Goal: Transaction & Acquisition: Purchase product/service

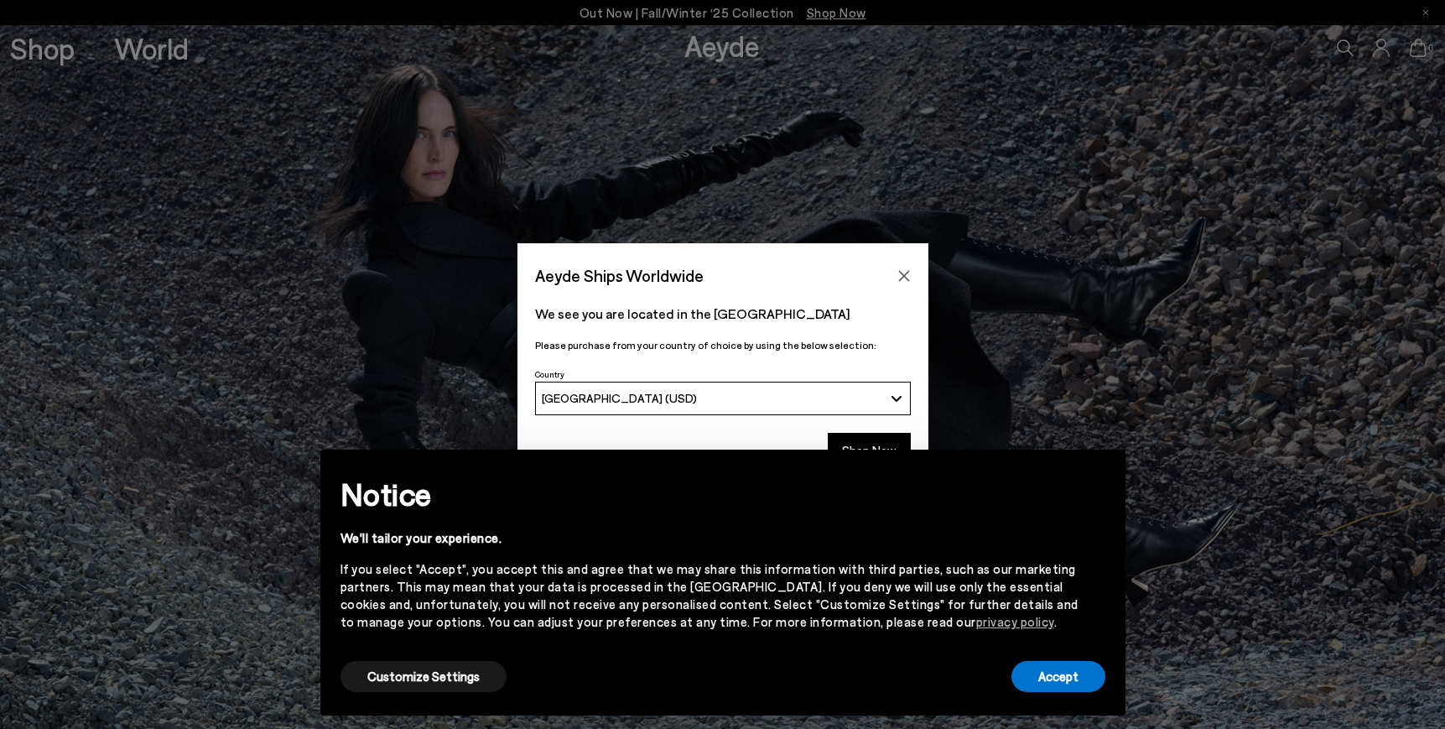
click at [854, 439] on div "× Notice We'll tailor your experience. If you select "Accept", you accept this …" at bounding box center [723, 582] width 832 height 293
click at [852, 445] on div "× Notice We'll tailor your experience. If you select "Accept", you accept this …" at bounding box center [723, 582] width 832 height 293
click at [459, 691] on button "Customize Settings" at bounding box center [424, 676] width 166 height 31
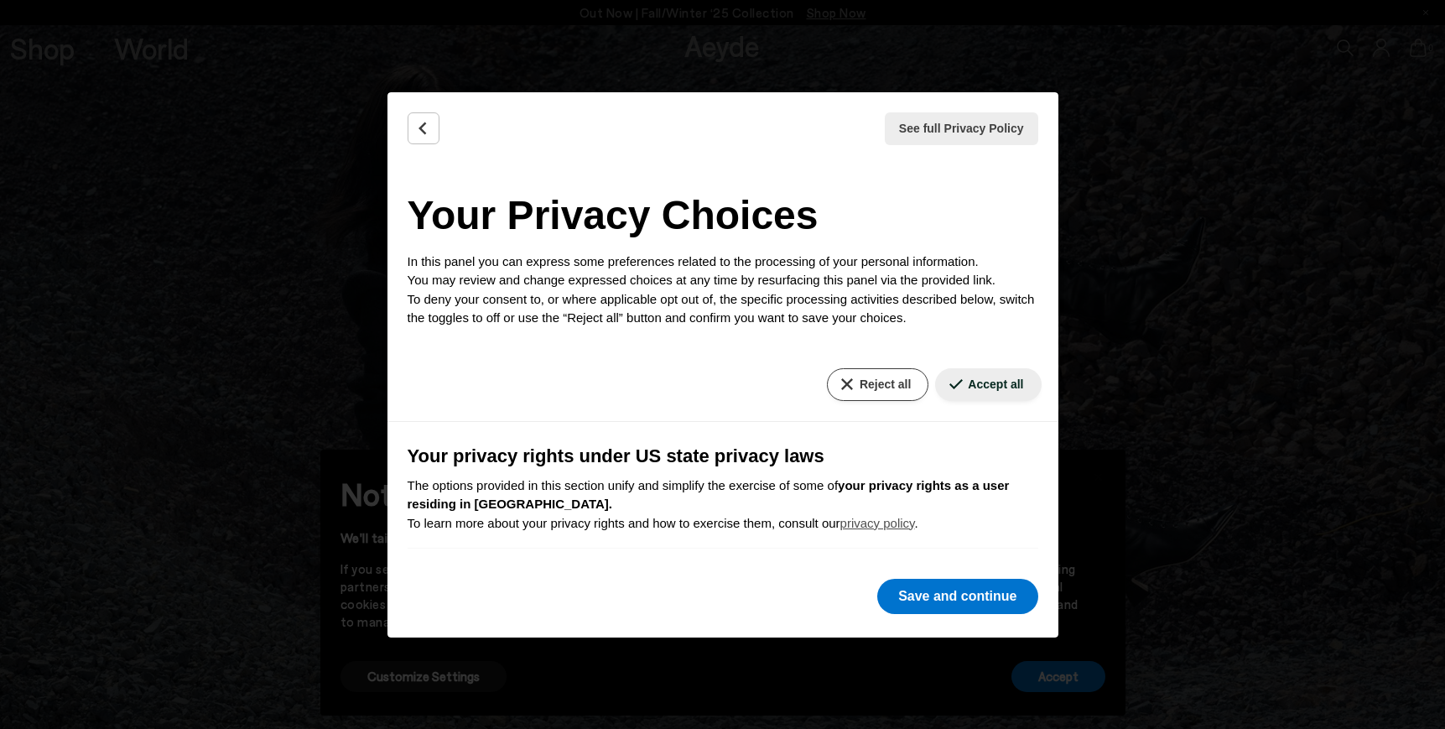
click at [873, 383] on button "Reject all" at bounding box center [878, 384] width 102 height 33
click at [878, 389] on button "Reject all" at bounding box center [878, 384] width 102 height 33
click at [848, 386] on button "Reject all" at bounding box center [878, 384] width 102 height 33
click at [424, 122] on icon "Back" at bounding box center [422, 127] width 6 height 11
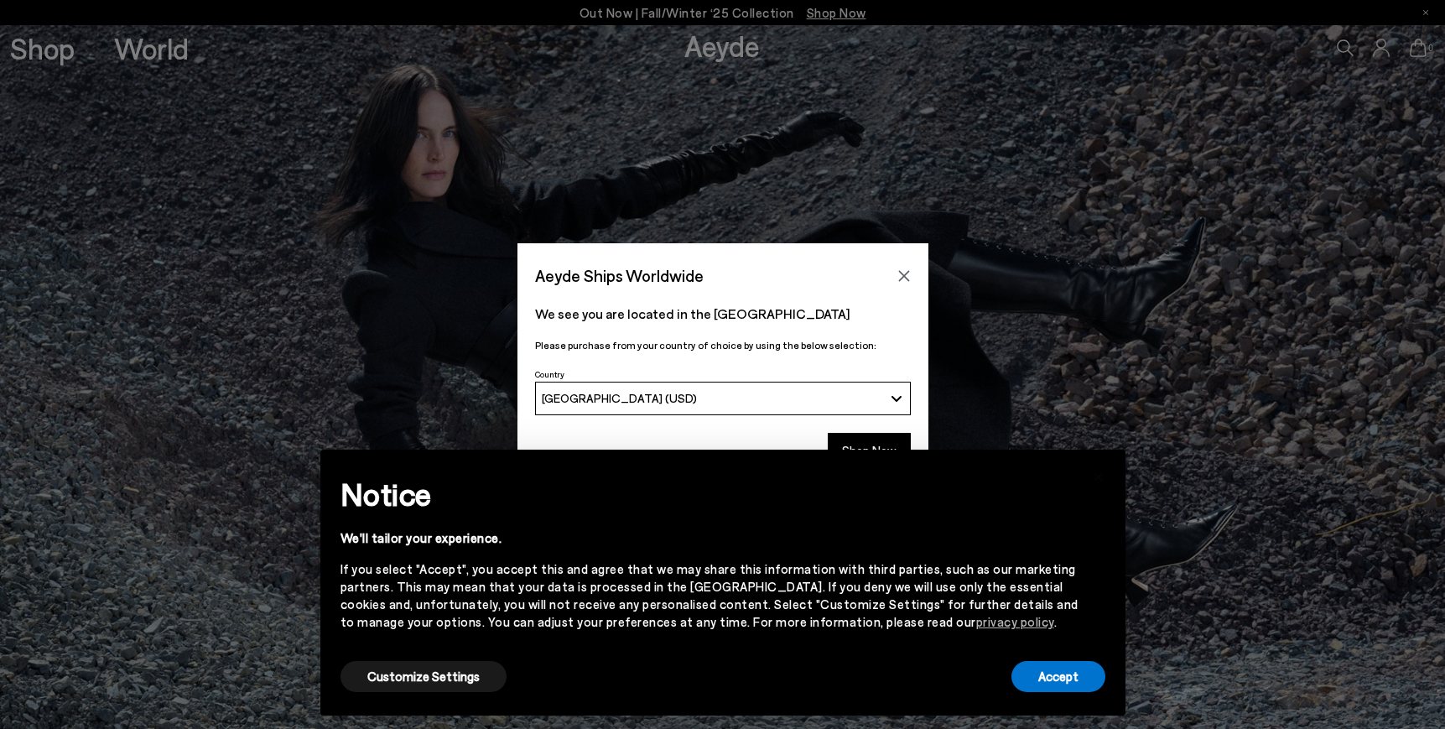
click at [1049, 435] on div "Aeyde Ships Worldwide We see you are located in the United States Please purcha…" at bounding box center [722, 364] width 1445 height 242
click at [893, 438] on div "× Notice We'll tailor your experience. If you select "Accept", you accept this …" at bounding box center [723, 582] width 832 height 293
click at [450, 677] on button "Customize Settings" at bounding box center [424, 676] width 166 height 31
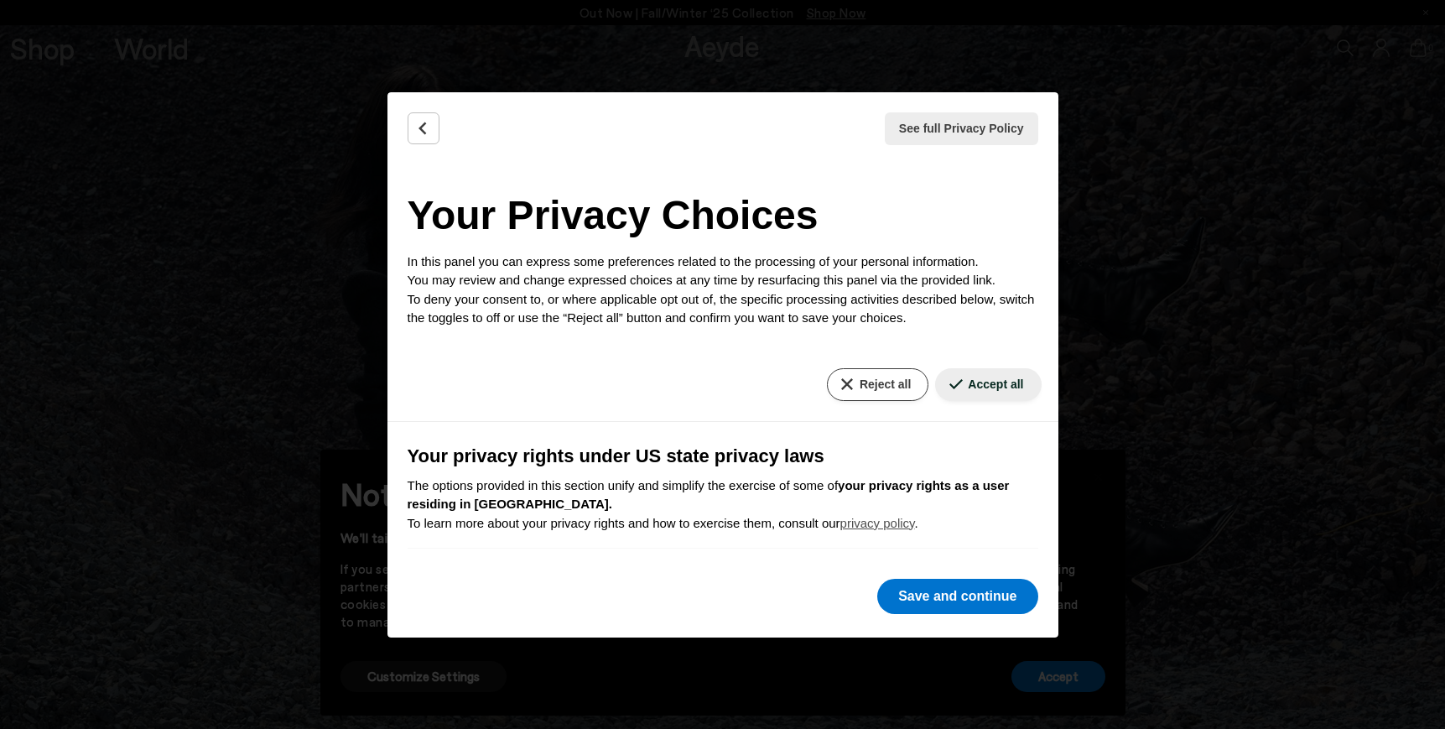
click at [851, 384] on button "Reject all" at bounding box center [878, 384] width 102 height 33
click at [920, 603] on button "Save and continue" at bounding box center [958, 596] width 160 height 35
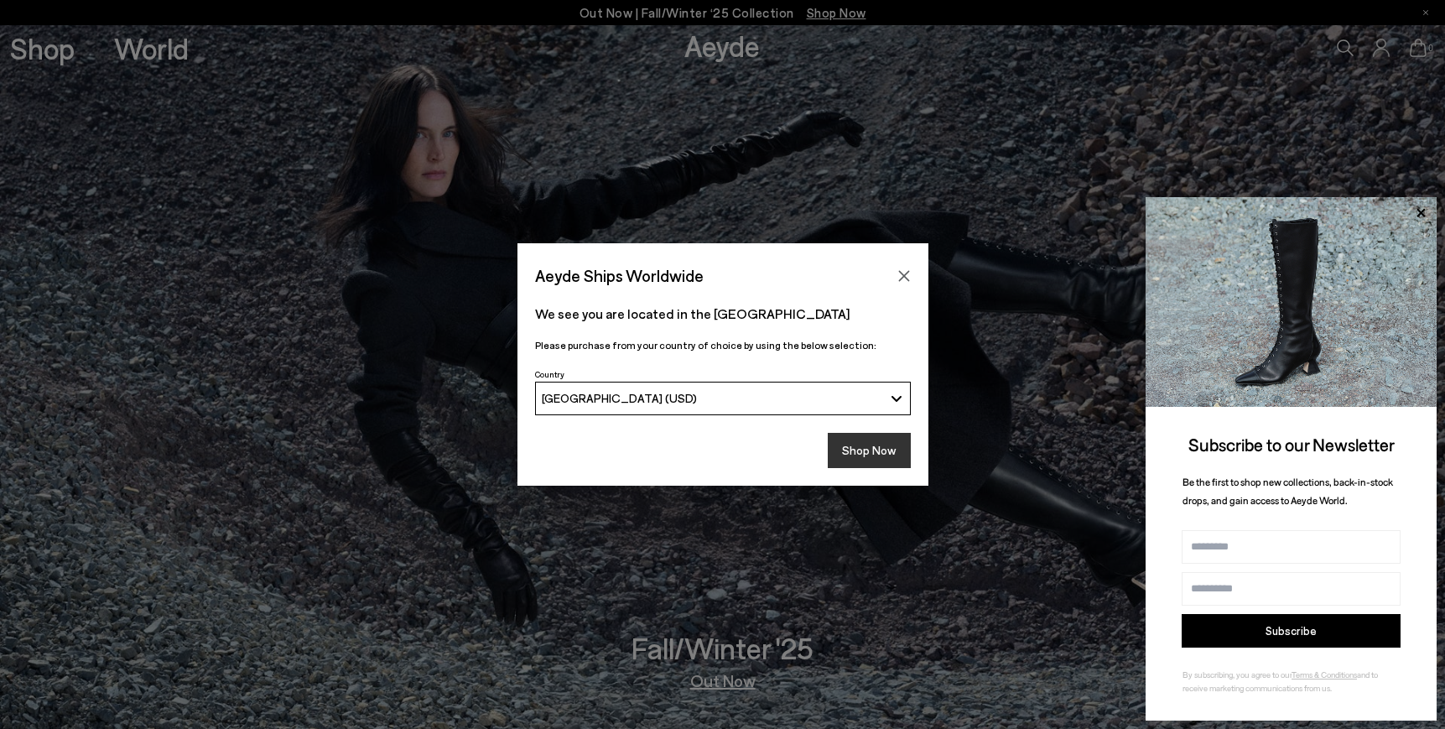
click at [888, 448] on button "Shop Now" at bounding box center [869, 450] width 83 height 35
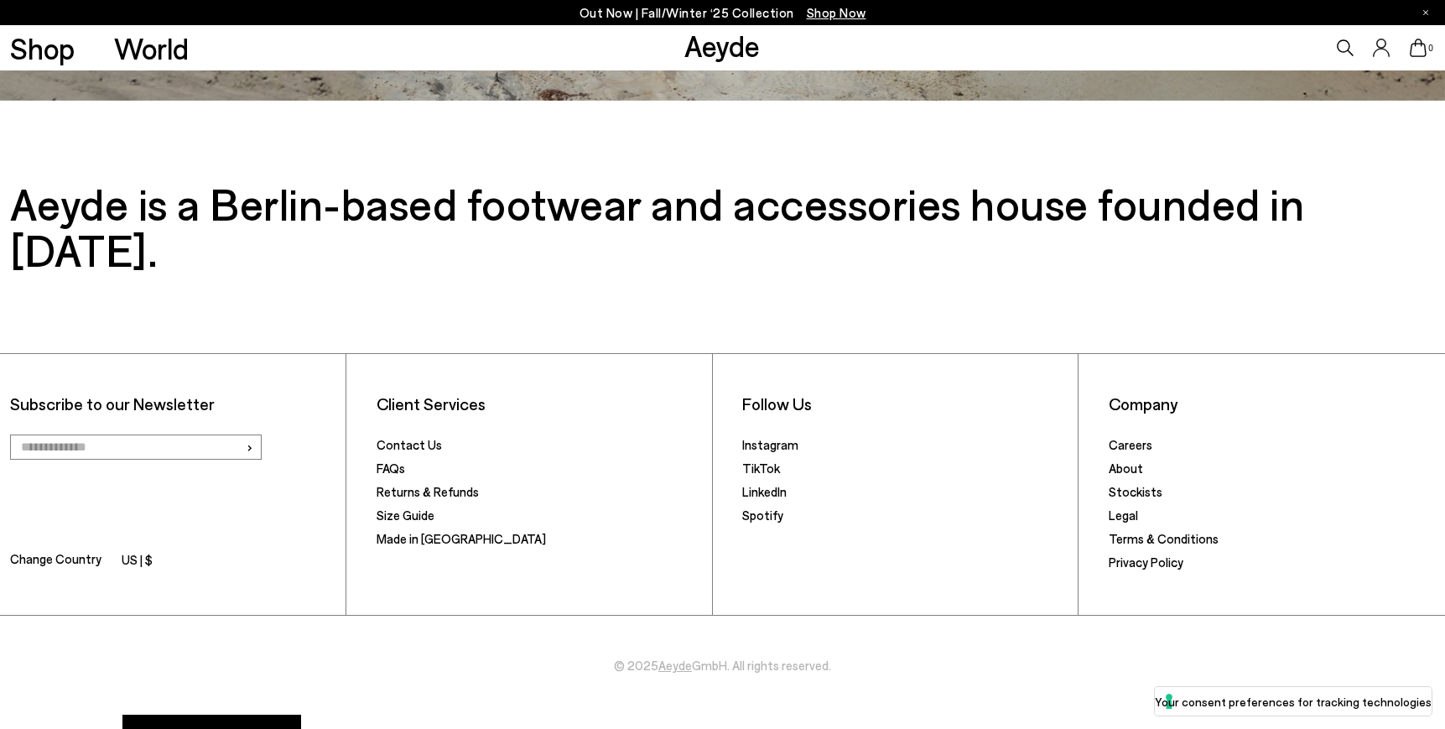
scroll to position [3301, 0]
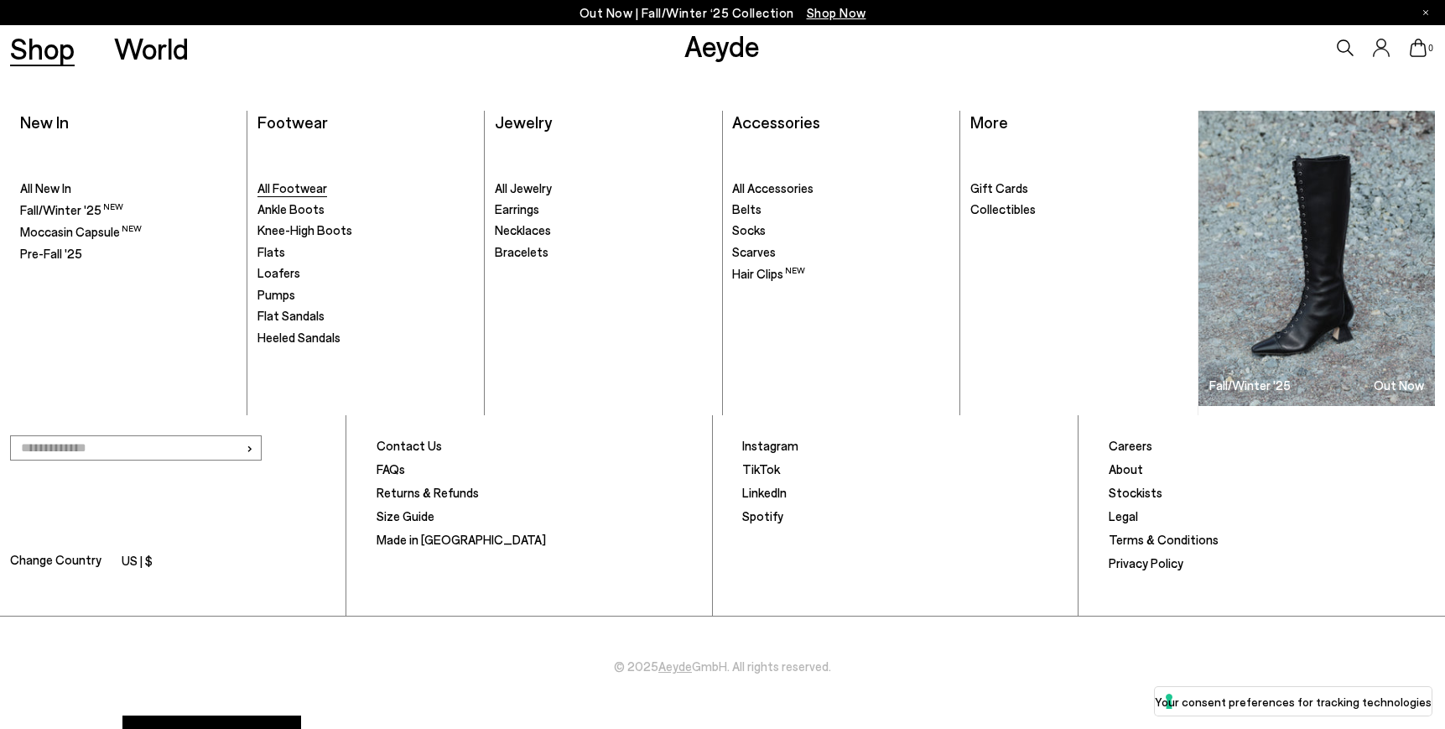
click at [315, 189] on span "All Footwear" at bounding box center [293, 187] width 70 height 15
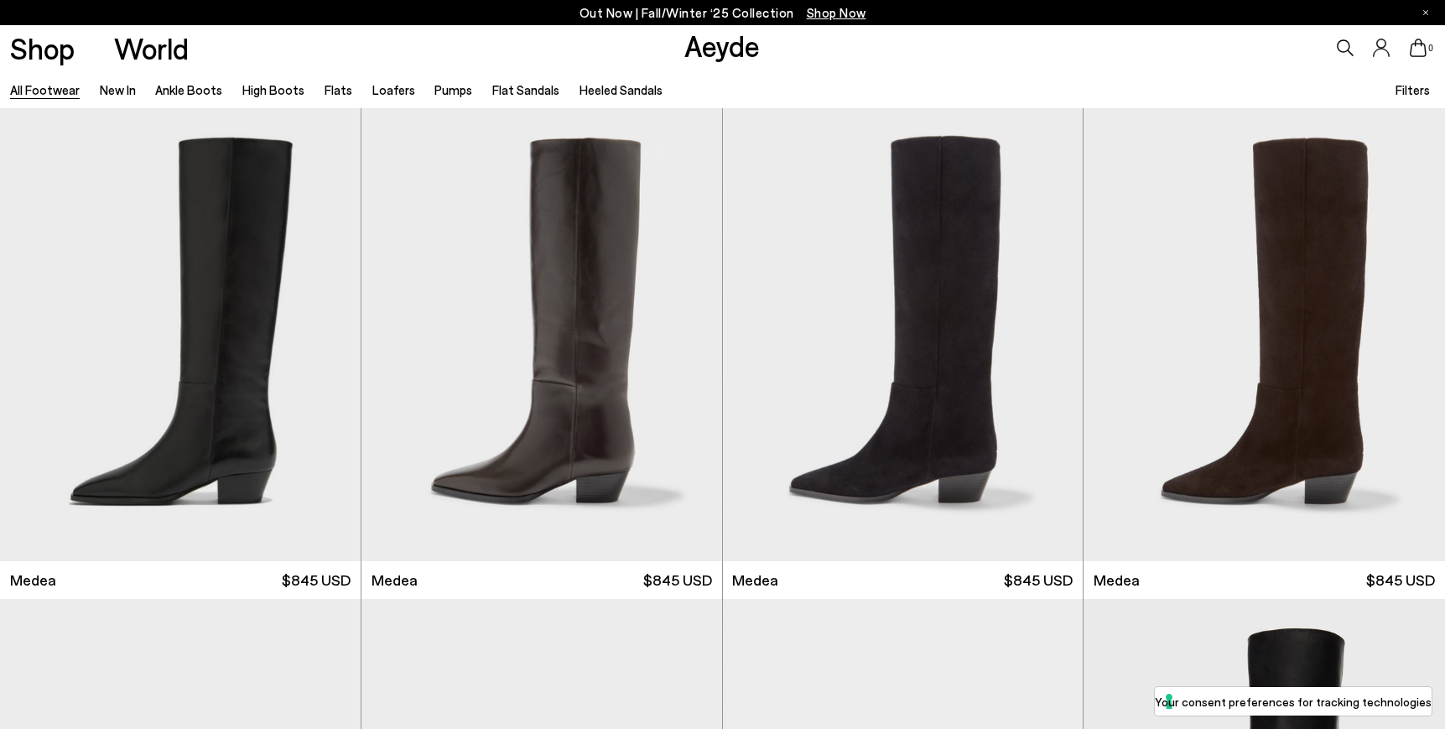
click at [1406, 86] on span "Filters" at bounding box center [1413, 89] width 34 height 15
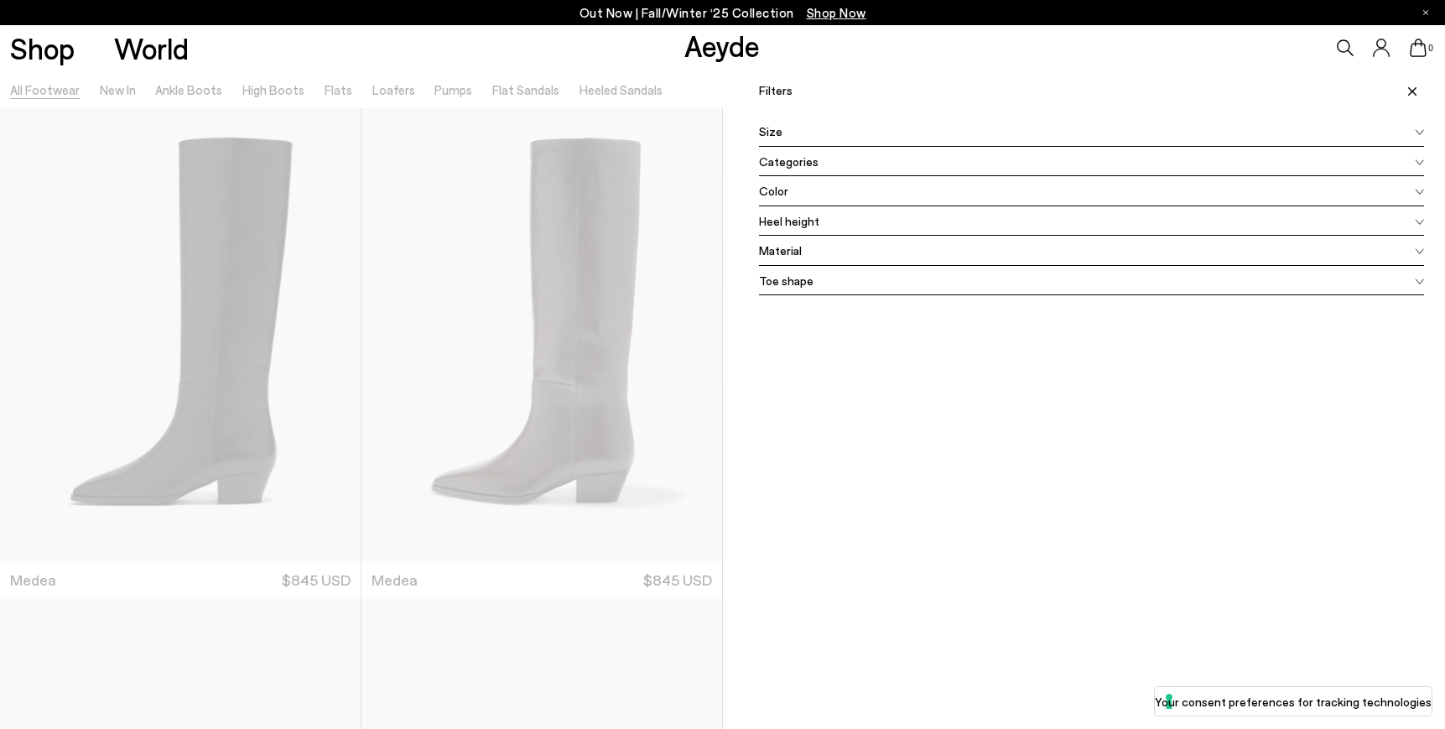
click at [799, 190] on div "Color" at bounding box center [1092, 191] width 666 height 30
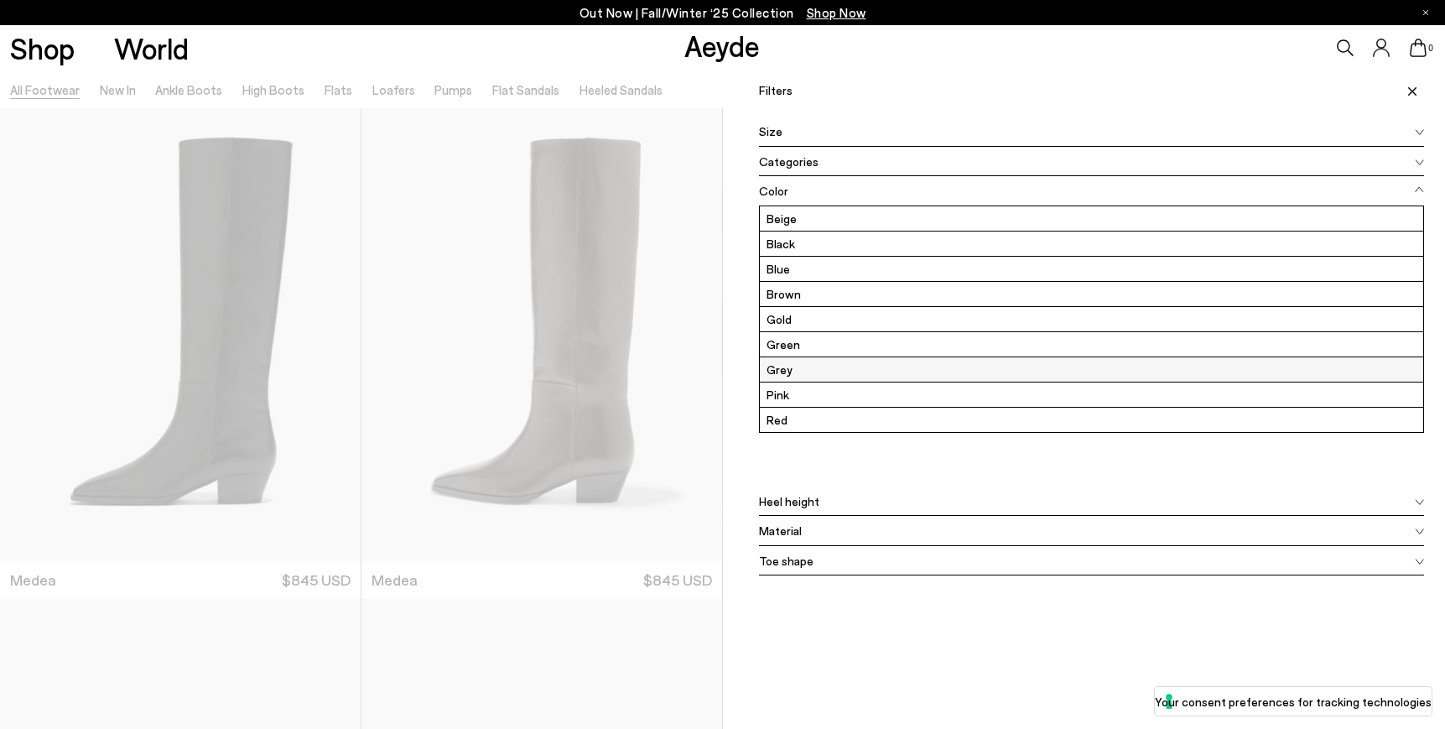
click at [785, 369] on label "Grey" at bounding box center [1092, 369] width 664 height 24
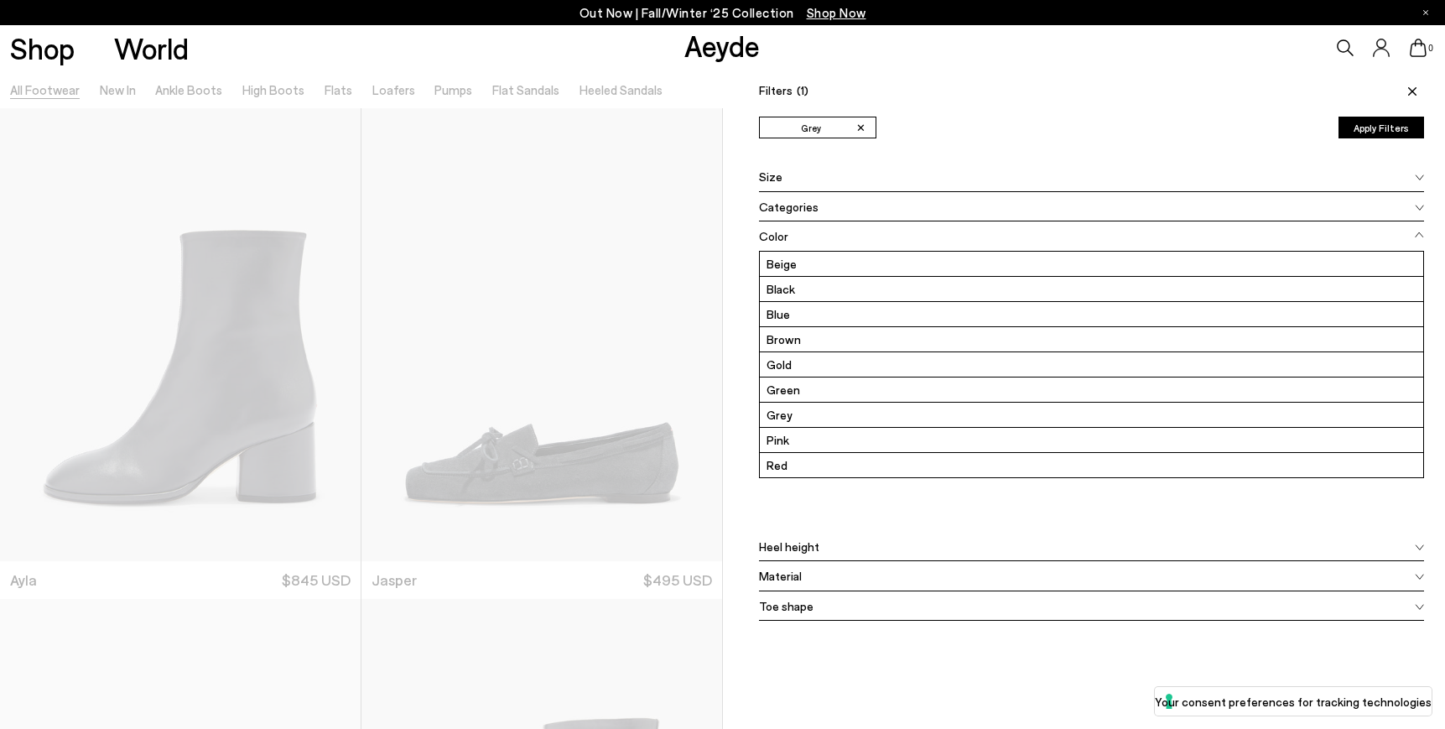
click at [1404, 128] on button "Apply Filters" at bounding box center [1382, 128] width 86 height 22
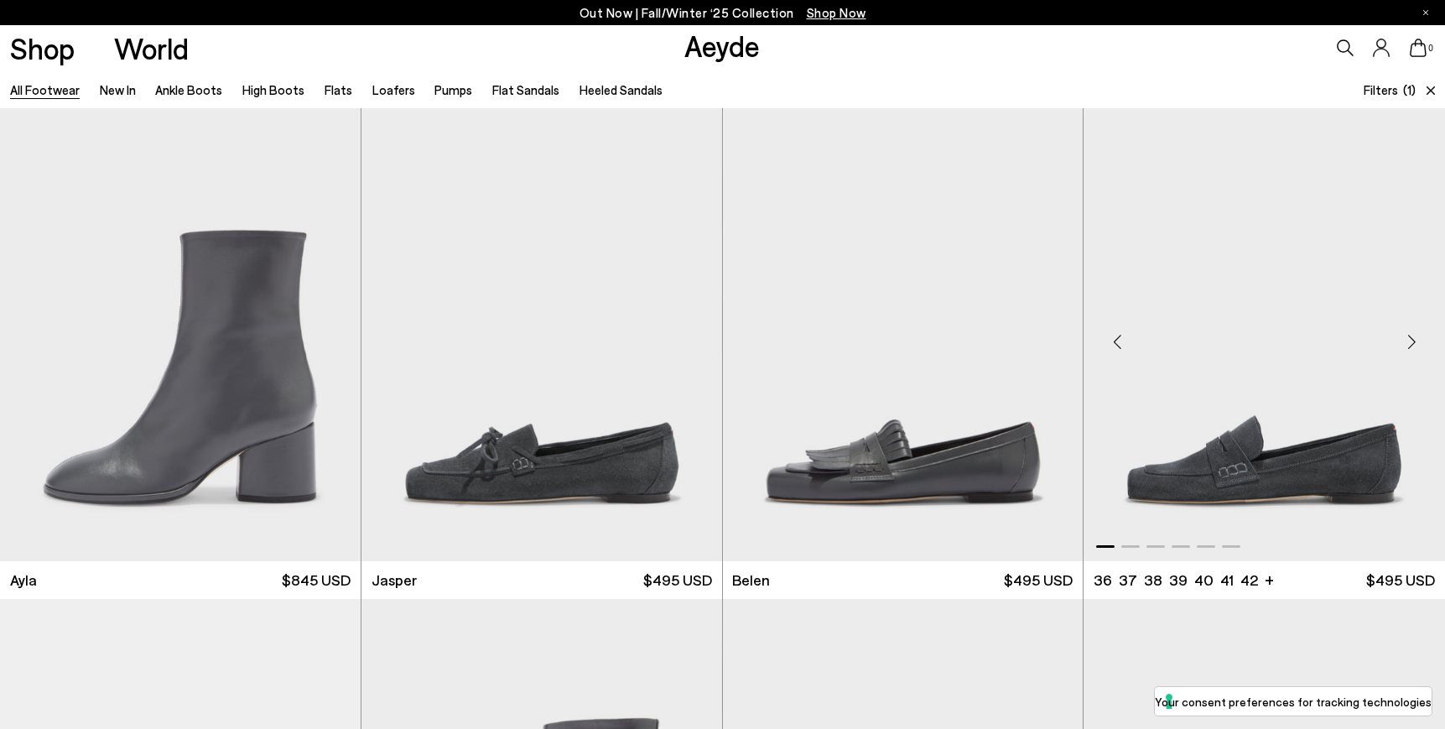
click at [1414, 336] on div "Next slide" at bounding box center [1412, 341] width 50 height 50
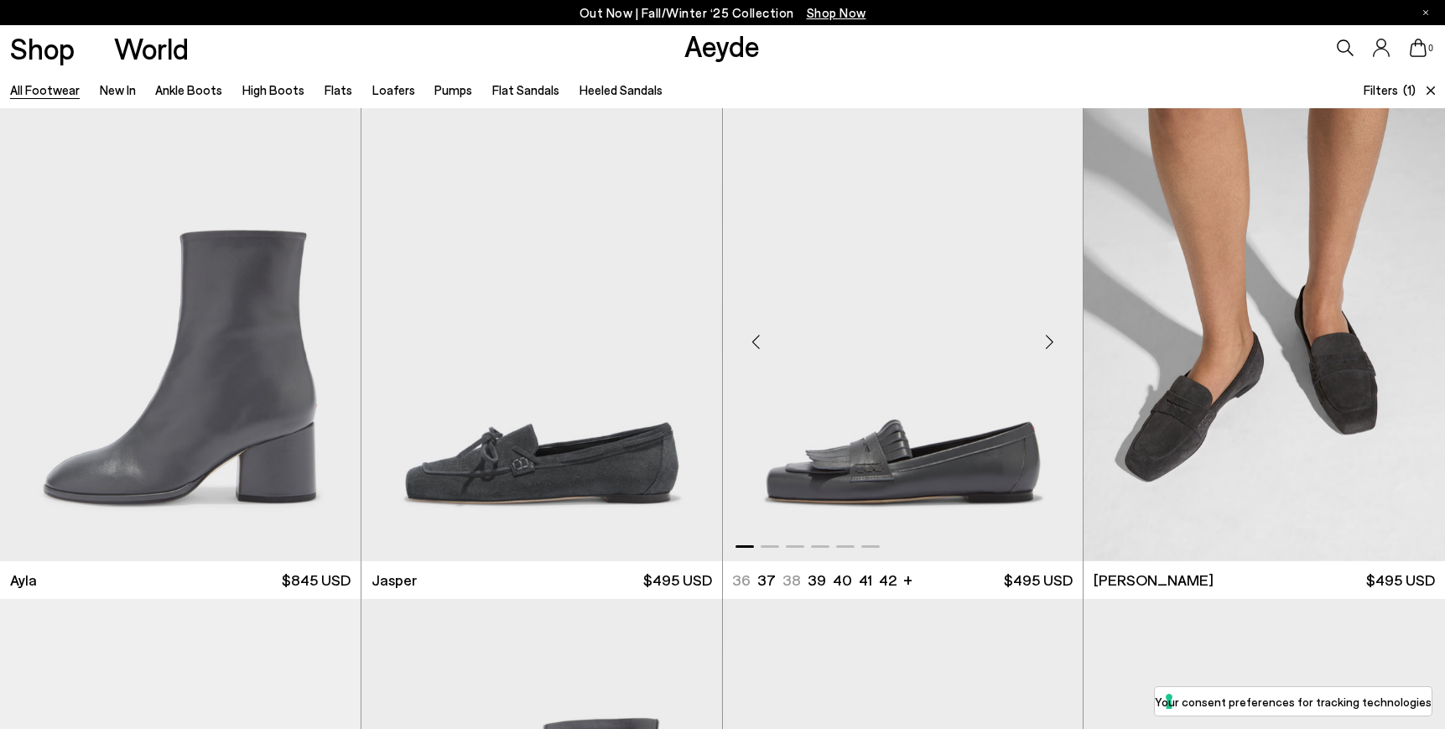
click at [1050, 345] on div "Next slide" at bounding box center [1049, 341] width 50 height 50
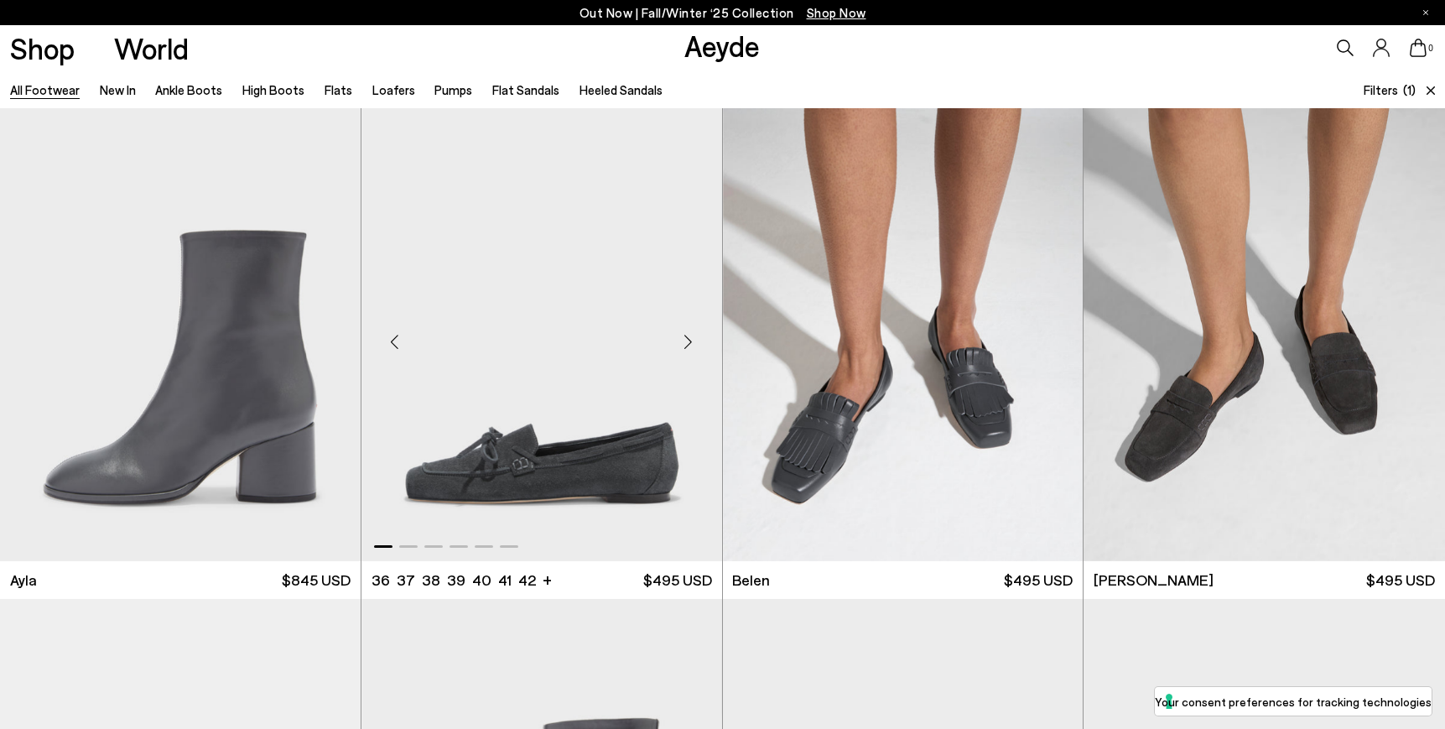
click at [687, 346] on div "Next slide" at bounding box center [689, 341] width 50 height 50
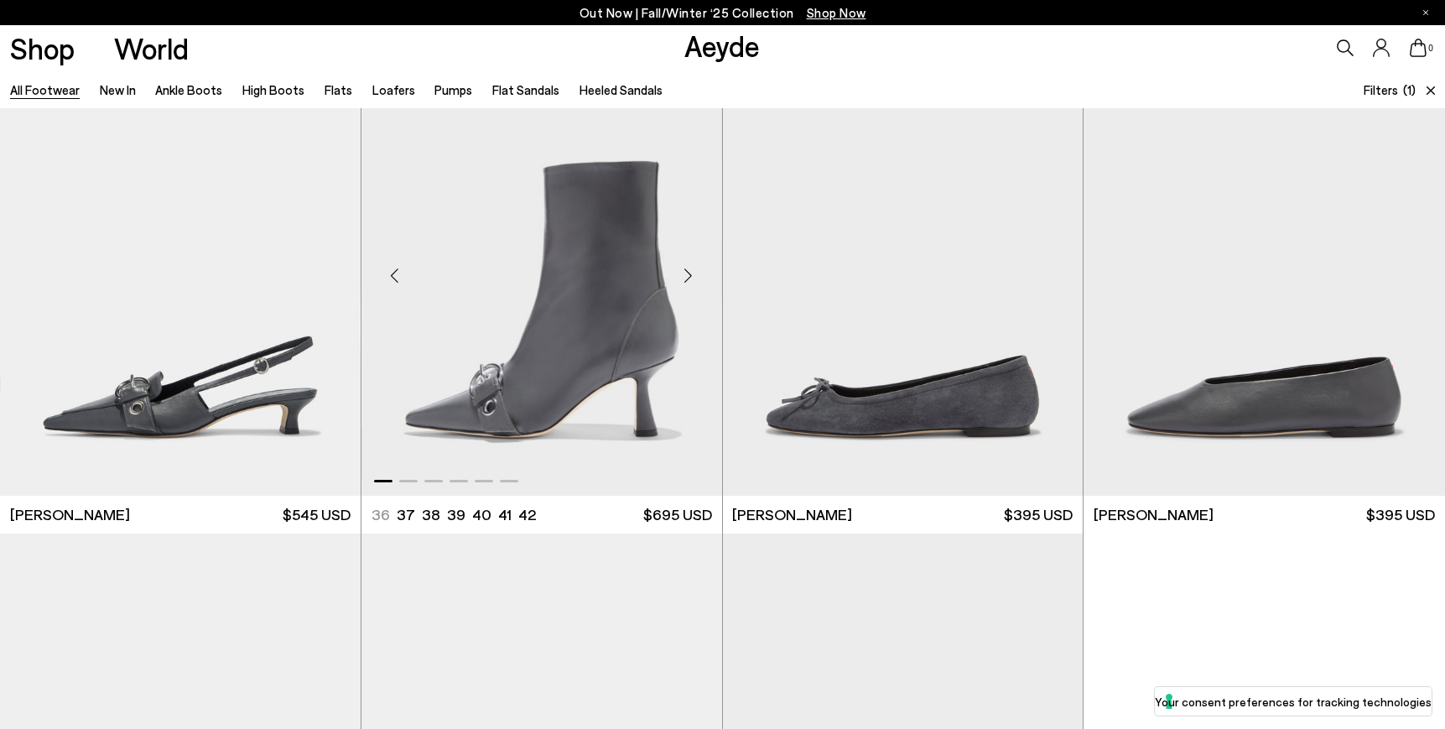
scroll to position [552, 0]
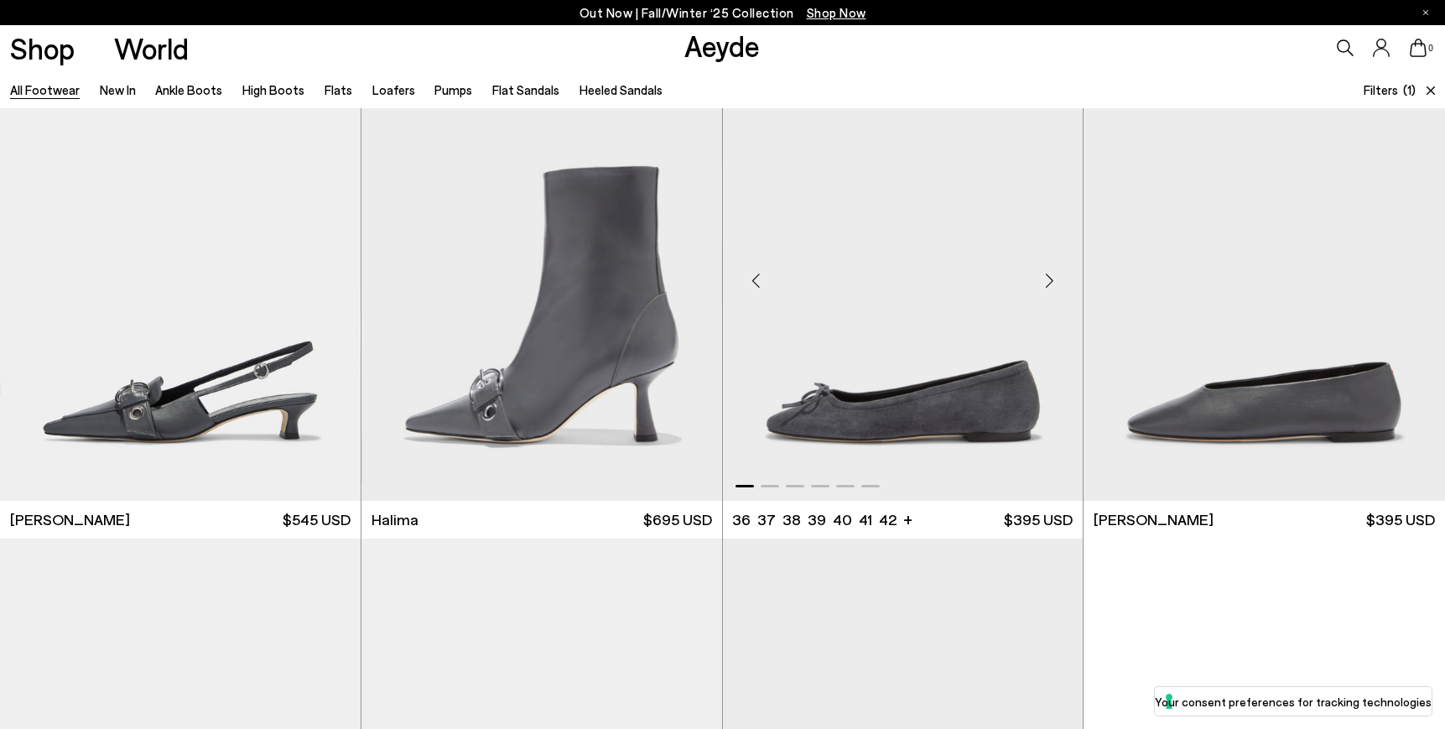
click at [1051, 280] on div "Next slide" at bounding box center [1049, 280] width 50 height 50
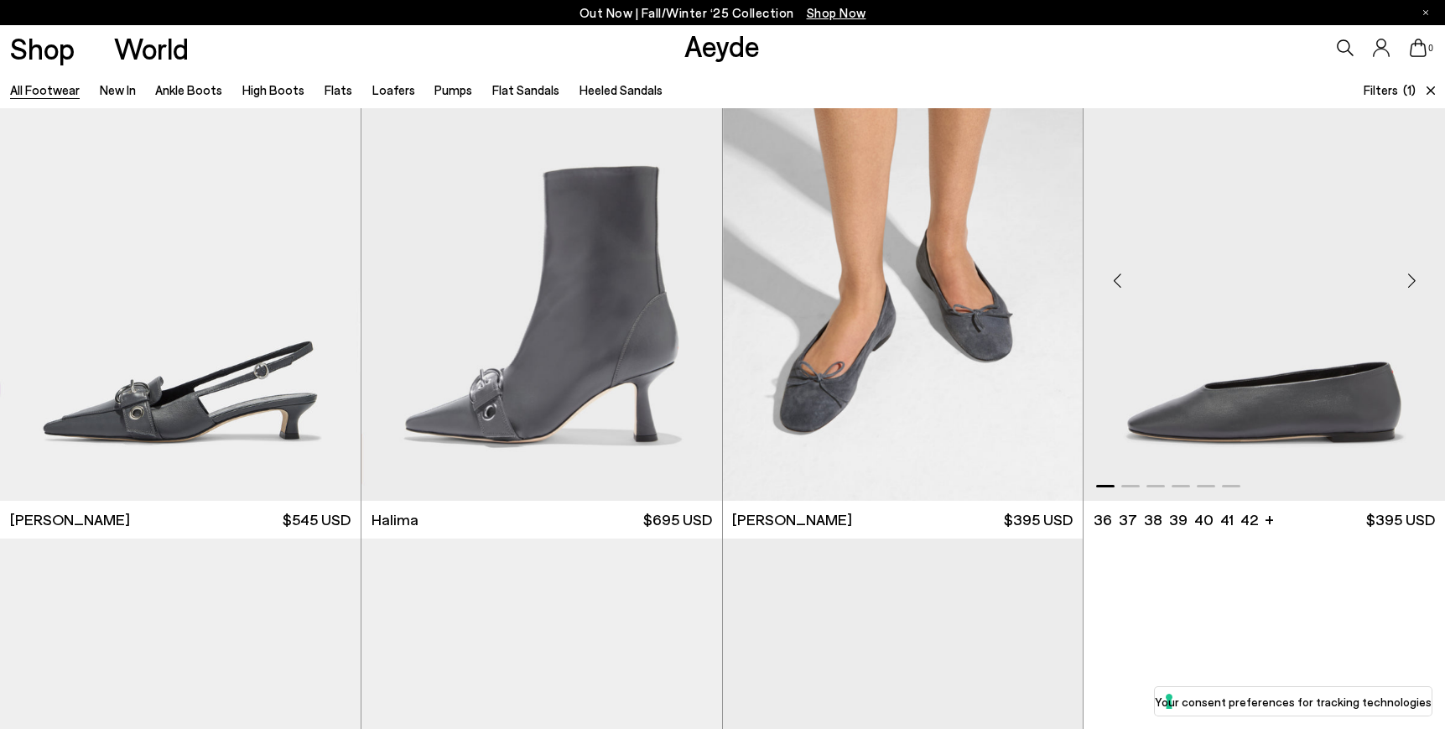
click at [1411, 282] on div "Next slide" at bounding box center [1412, 280] width 50 height 50
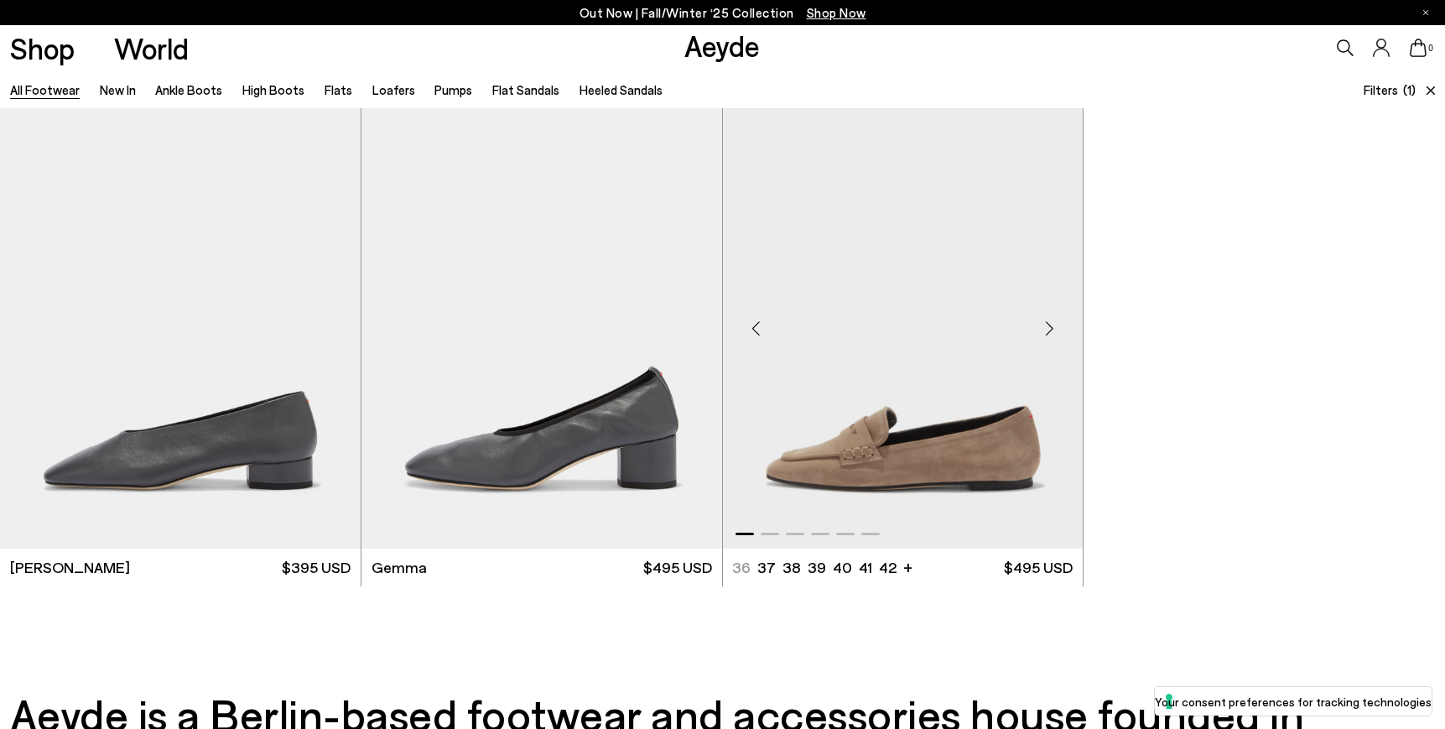
scroll to position [991, 0]
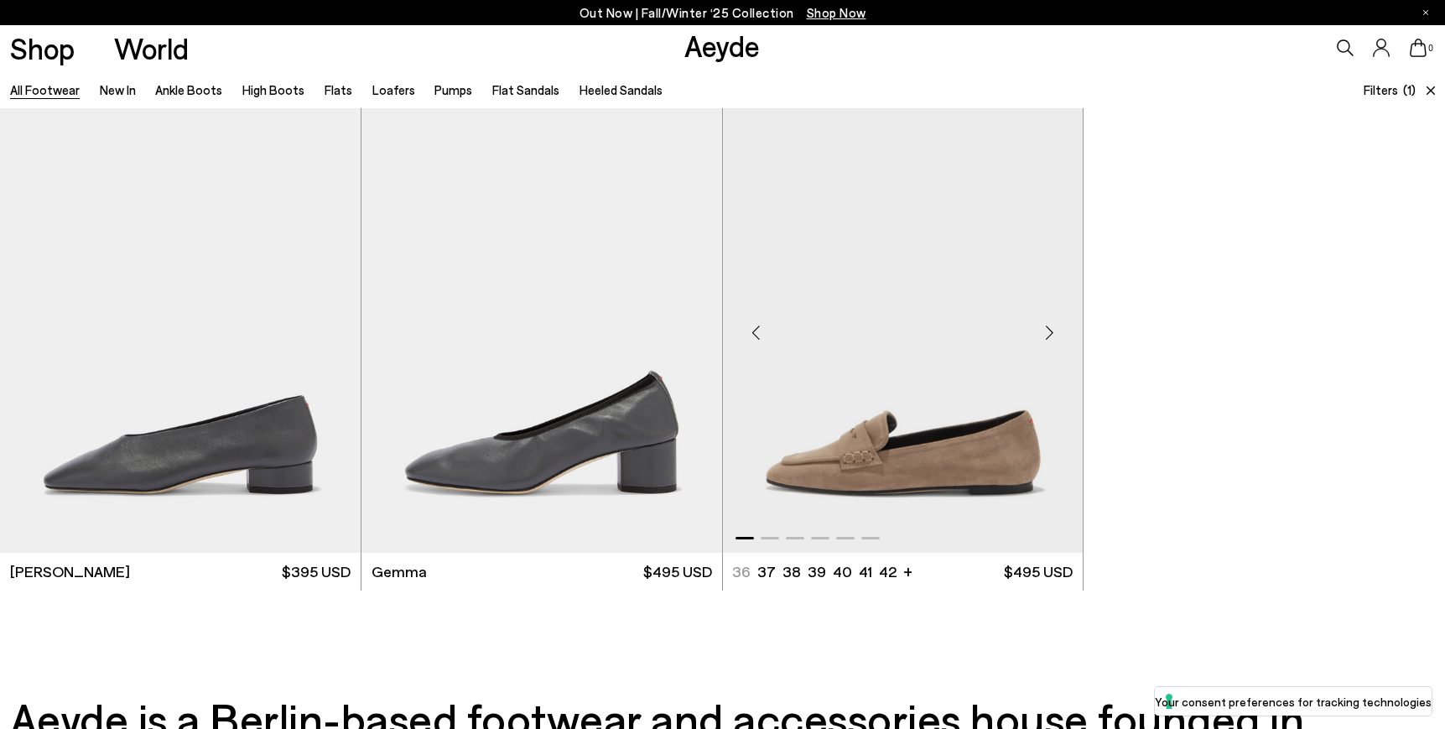
click at [1055, 331] on div "Next slide" at bounding box center [1049, 333] width 50 height 50
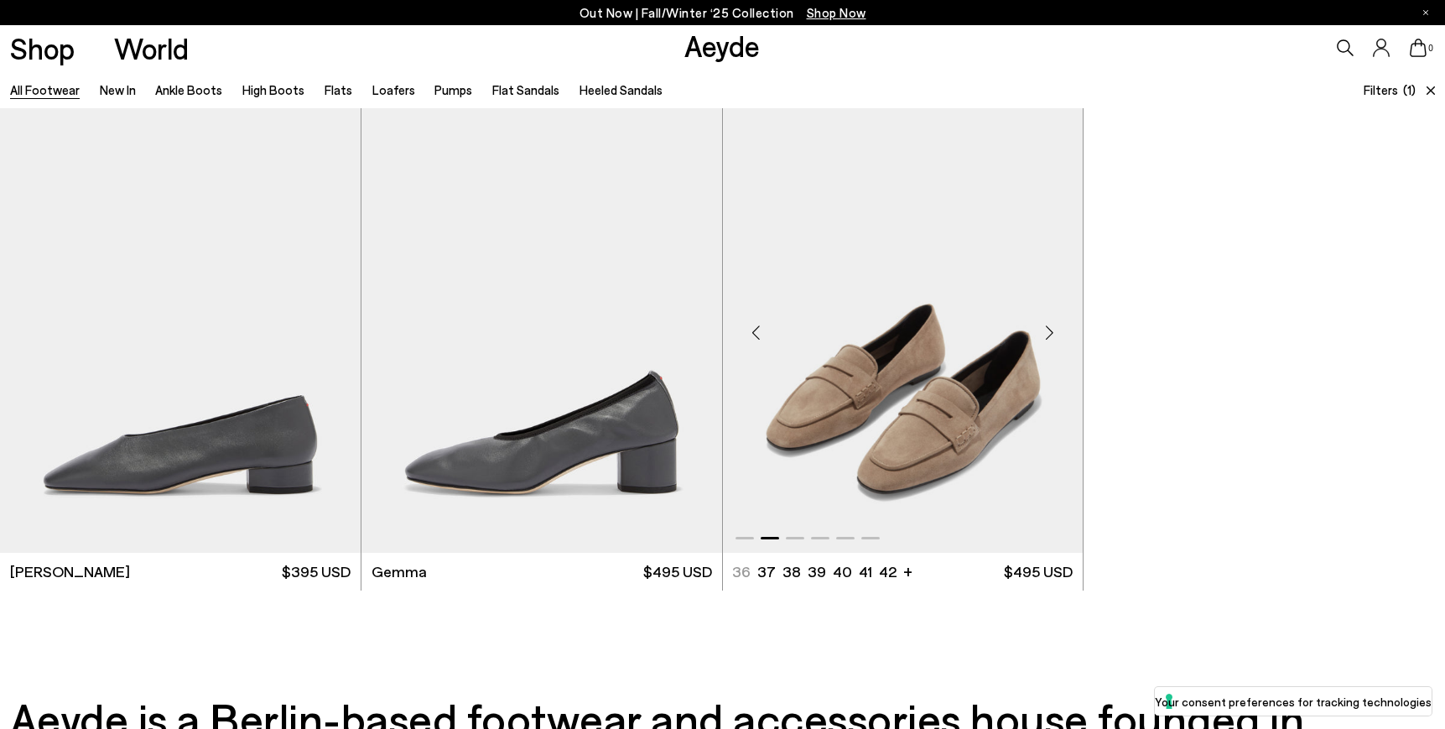
click at [1055, 331] on div "Next slide" at bounding box center [1049, 333] width 50 height 50
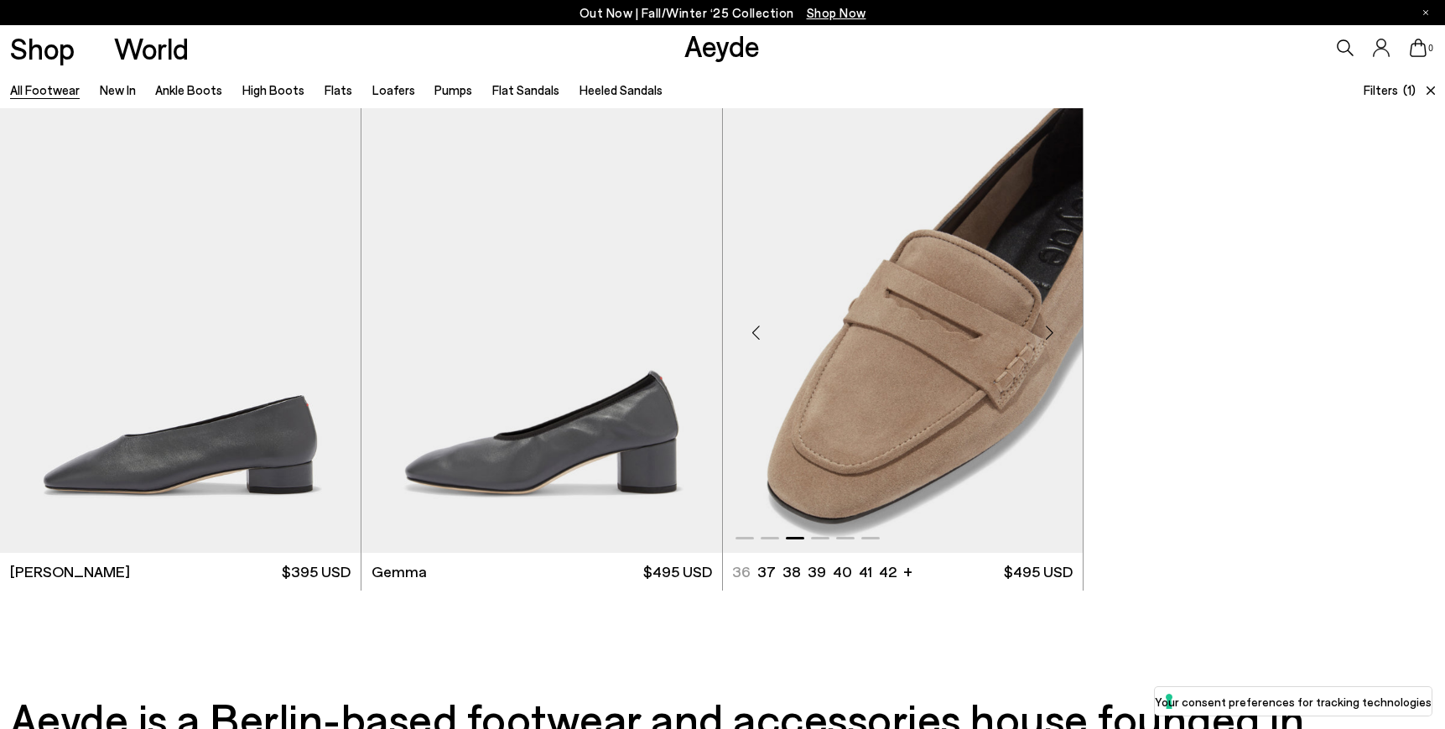
click at [1055, 331] on div "Next slide" at bounding box center [1049, 333] width 50 height 50
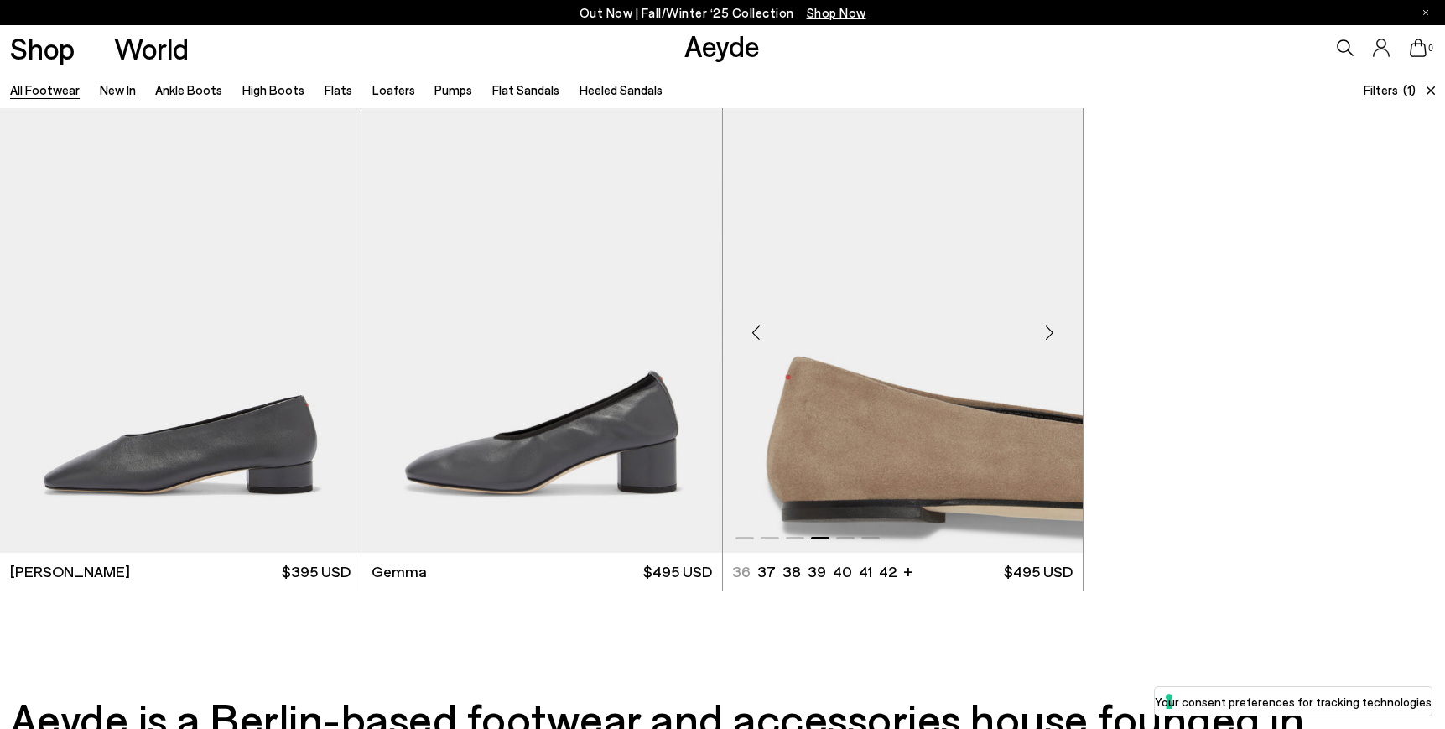
click at [1055, 331] on div "Next slide" at bounding box center [1049, 333] width 50 height 50
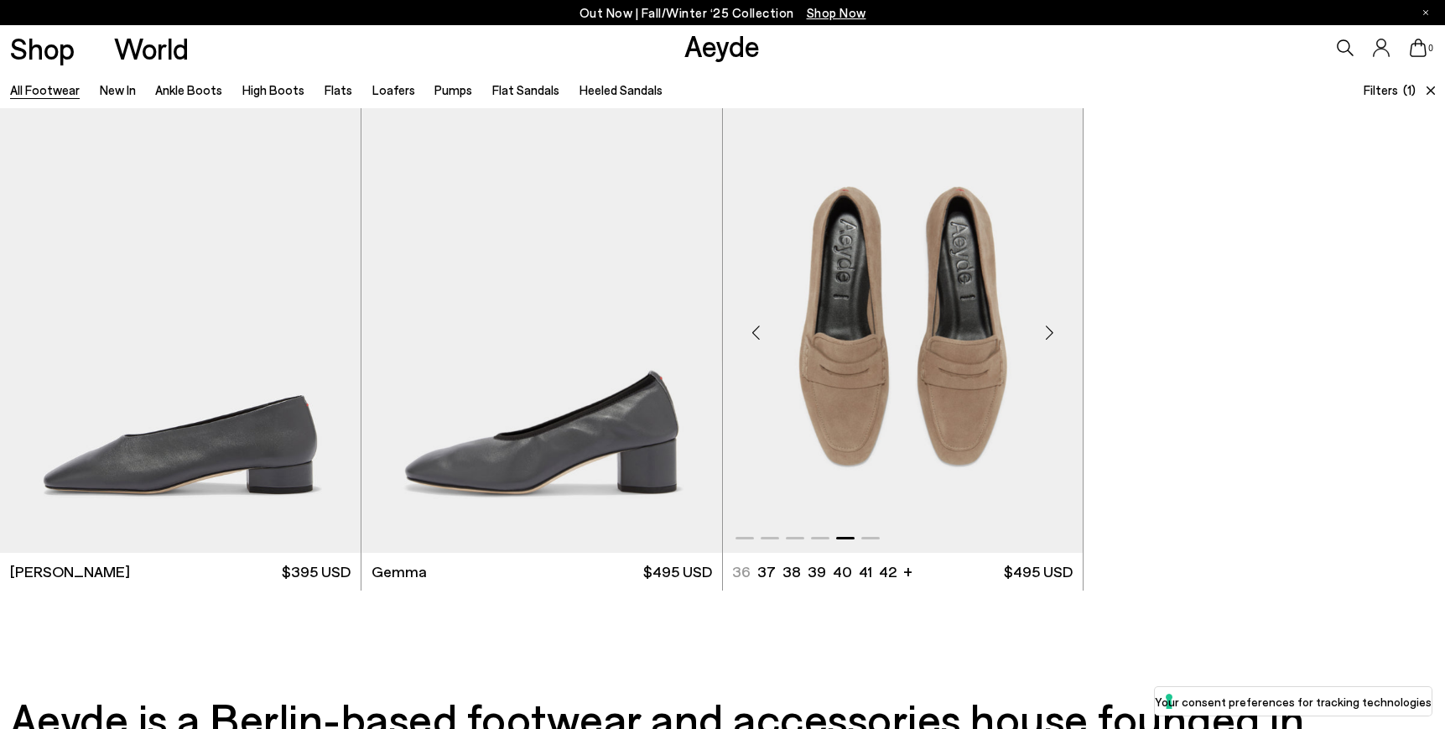
click at [1055, 331] on div "Next slide" at bounding box center [1049, 333] width 50 height 50
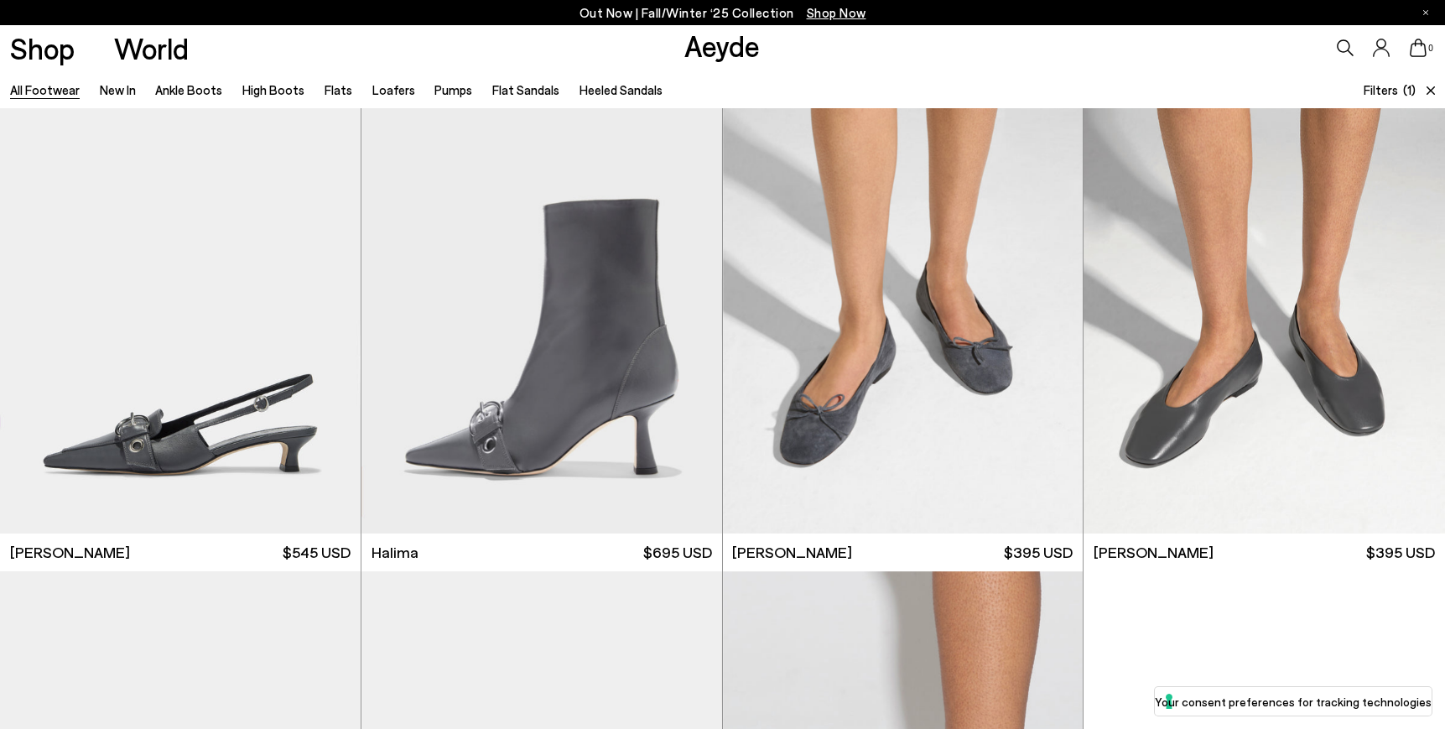
scroll to position [509, 0]
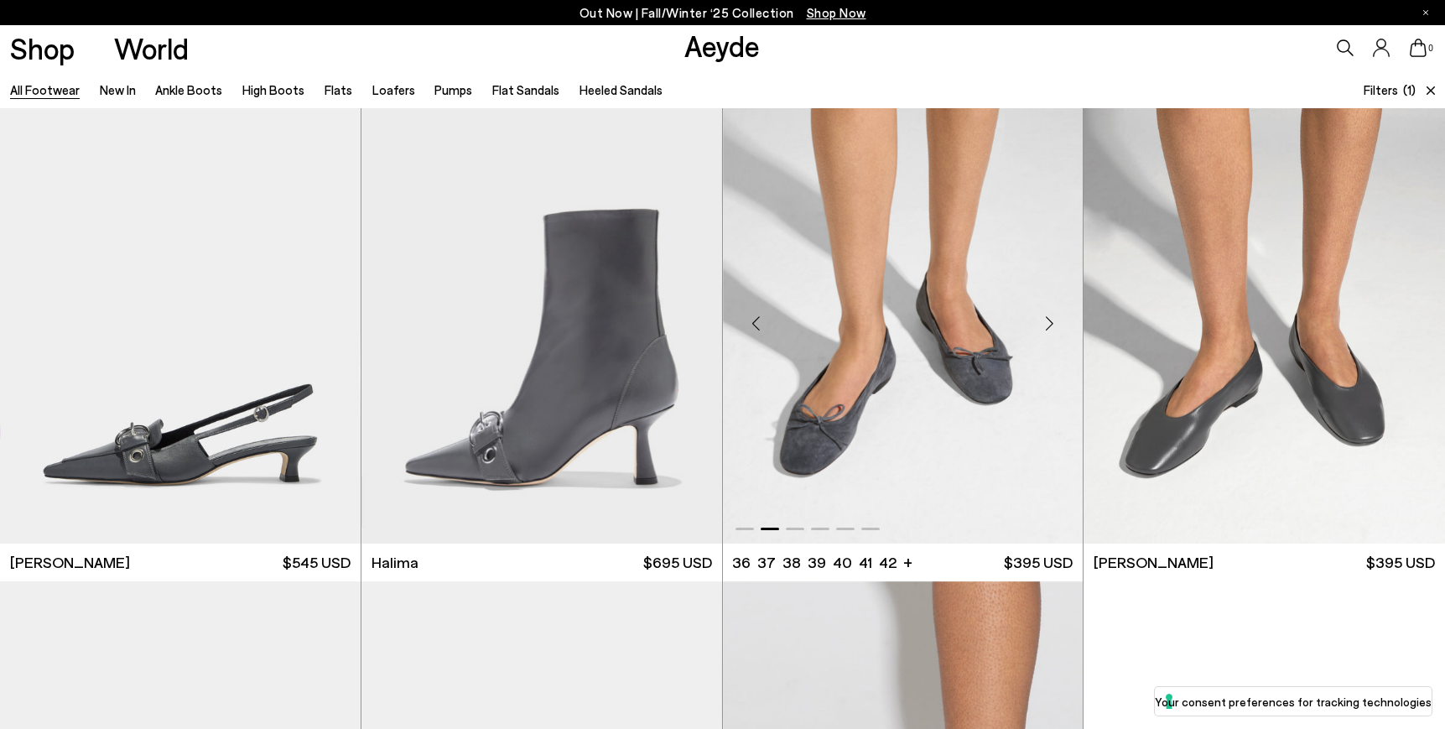
click at [924, 376] on img "2 / 6" at bounding box center [903, 316] width 361 height 453
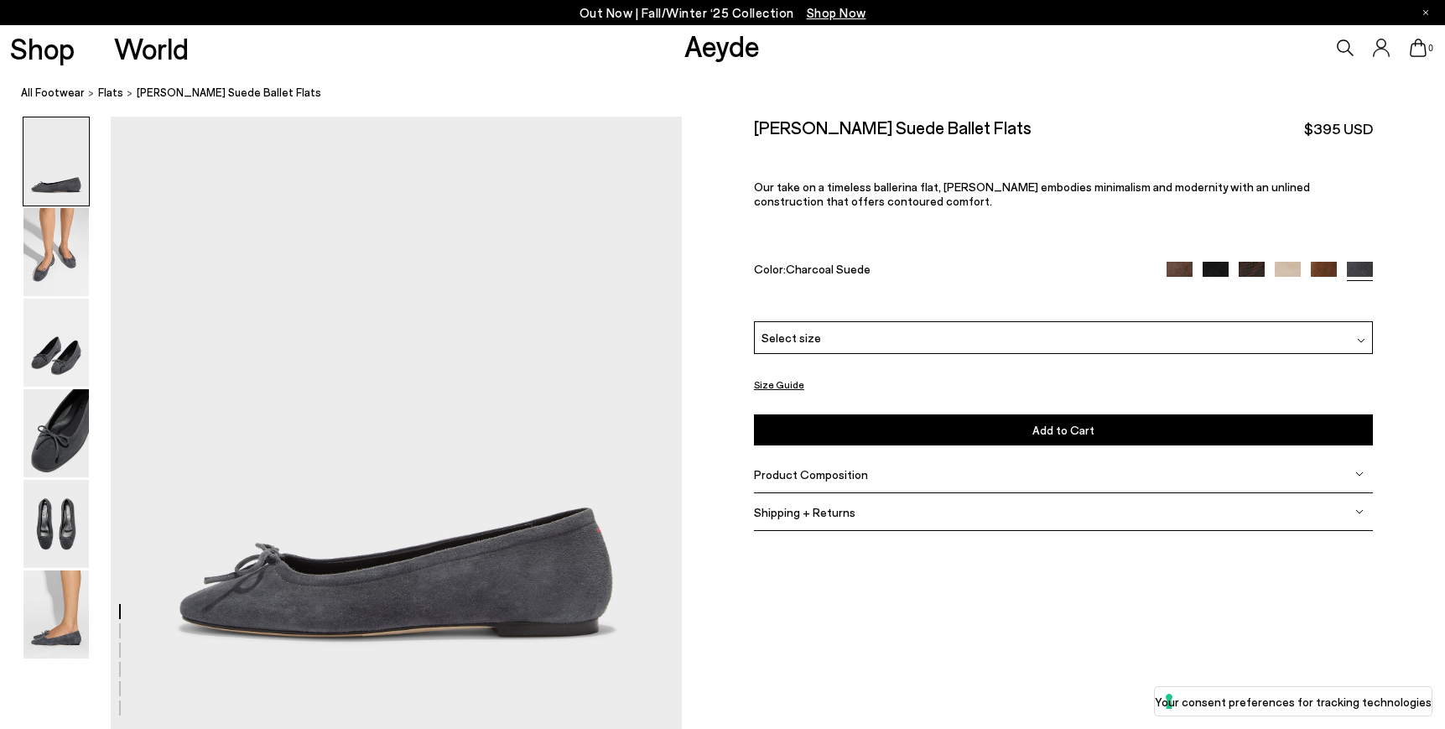
click at [980, 331] on div "Select size" at bounding box center [1063, 337] width 619 height 33
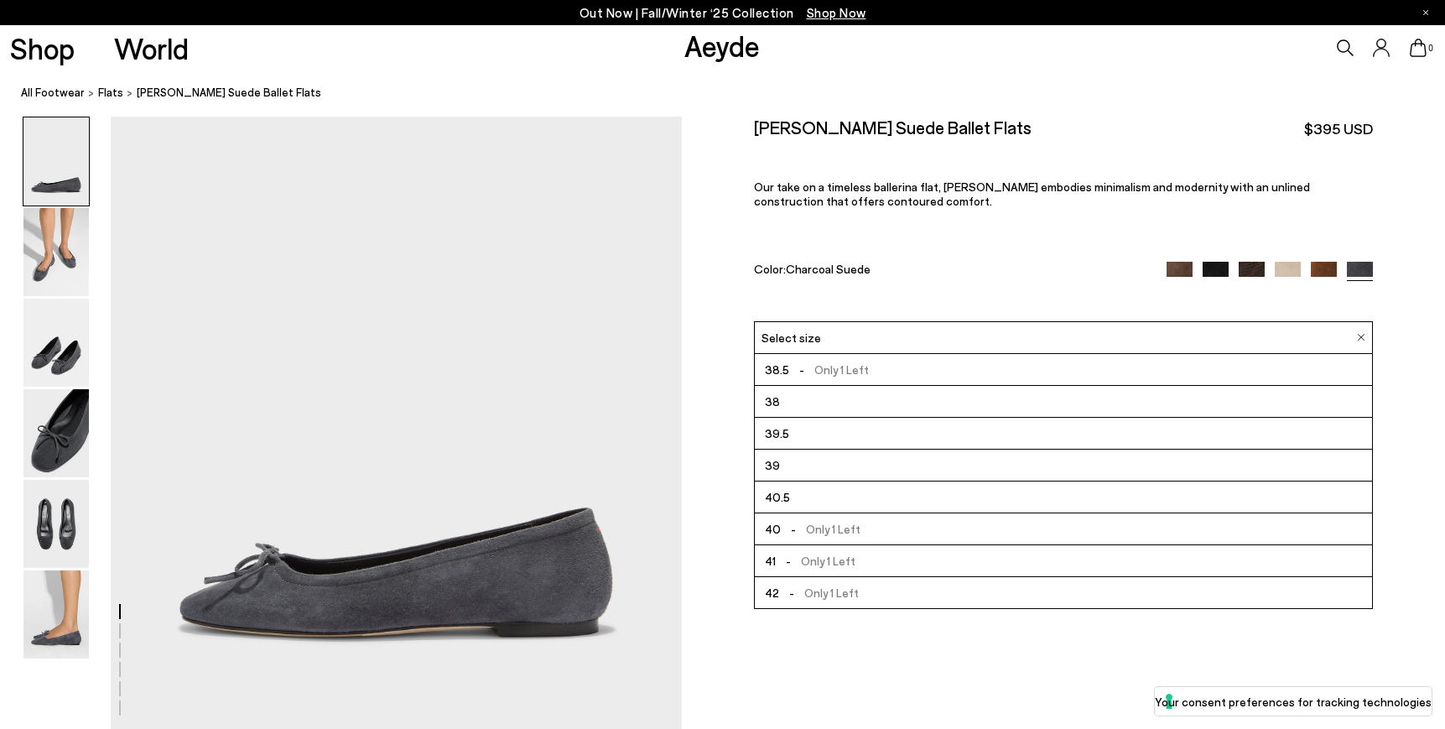
scroll to position [96, 0]
click at [852, 556] on li "41 - Only 1 Left" at bounding box center [1063, 561] width 617 height 32
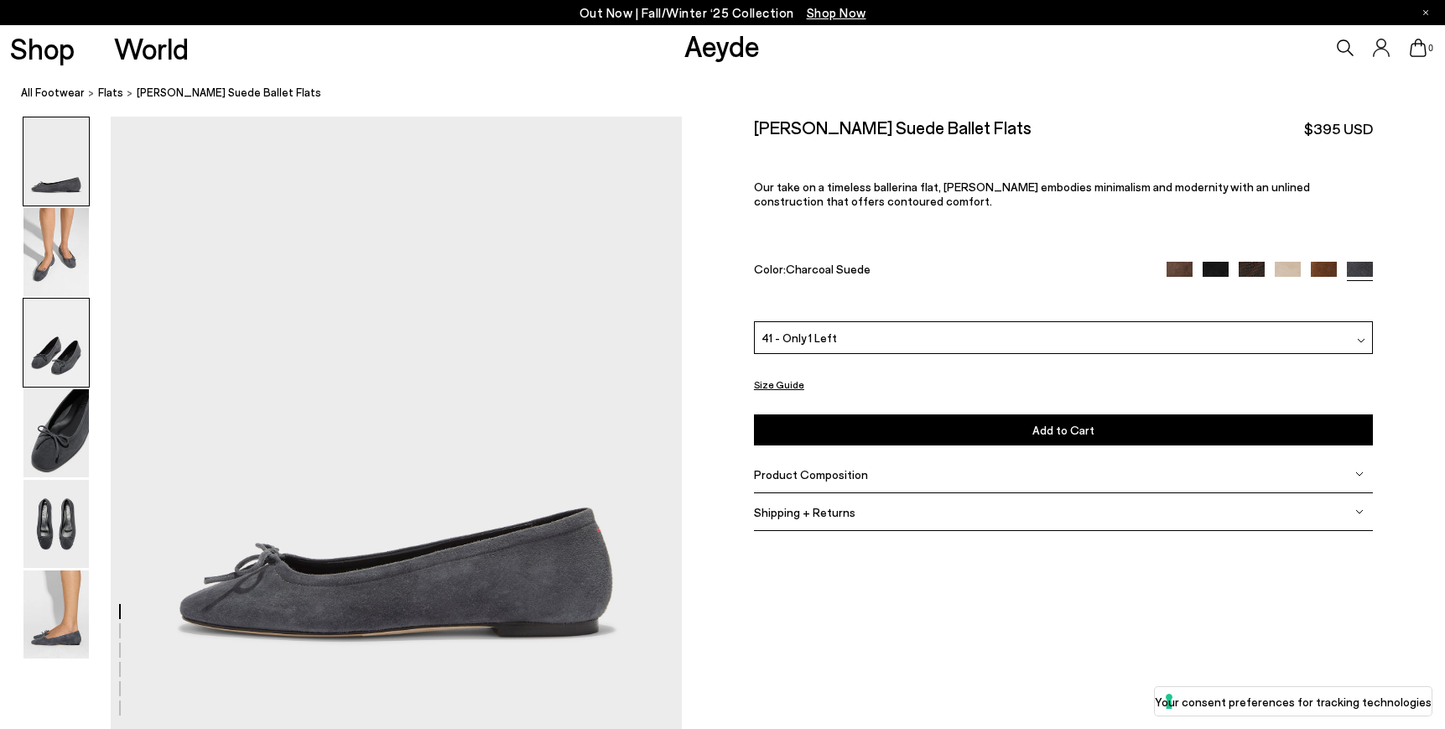
click at [46, 347] on img at bounding box center [55, 343] width 65 height 88
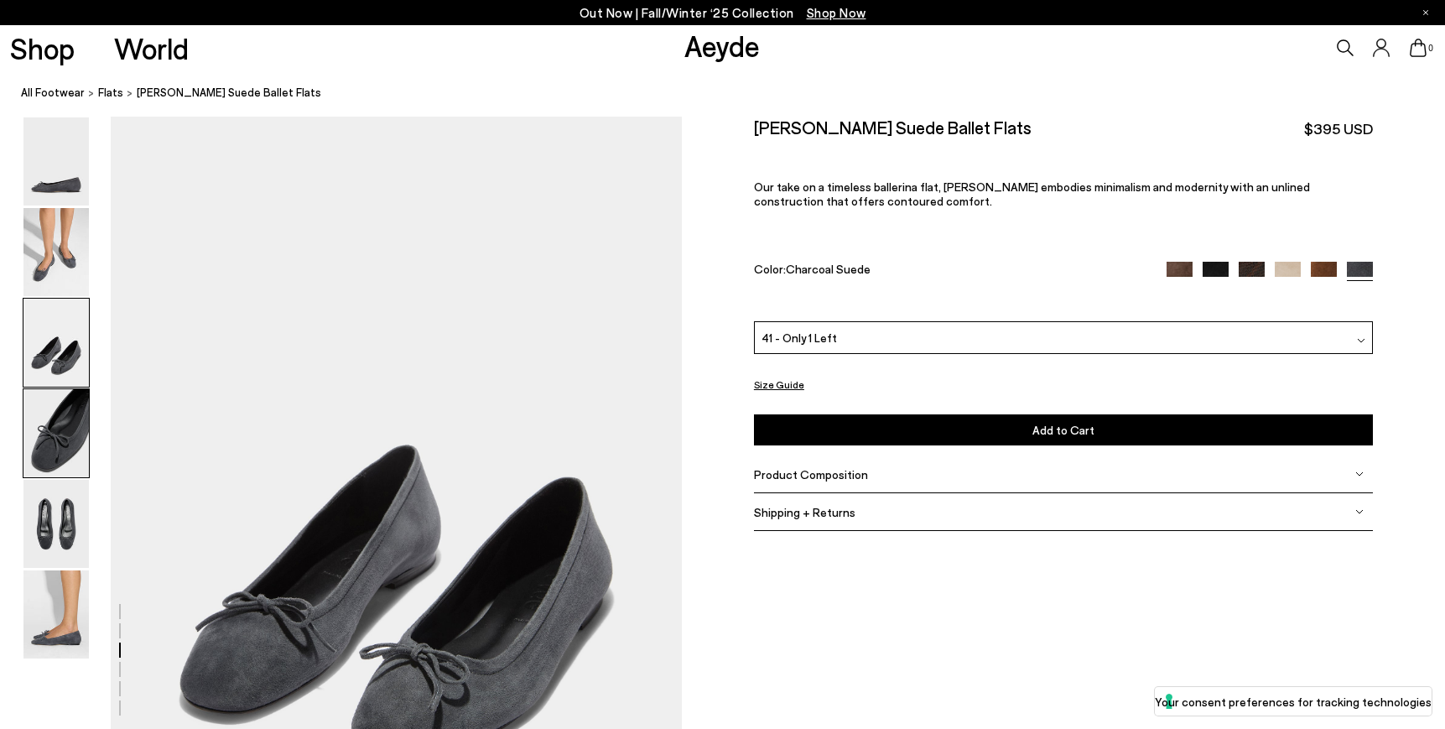
click at [54, 443] on img at bounding box center [55, 433] width 65 height 88
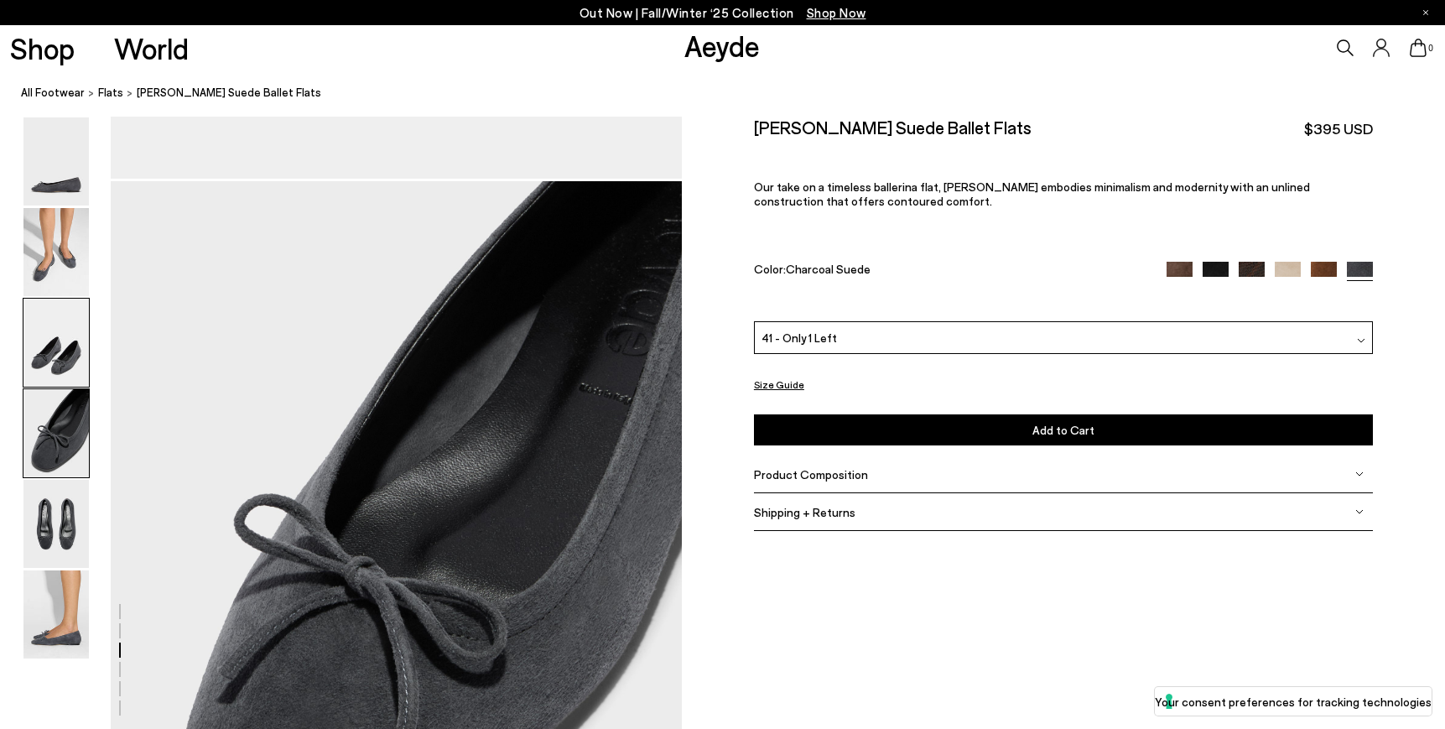
scroll to position [2143, 0]
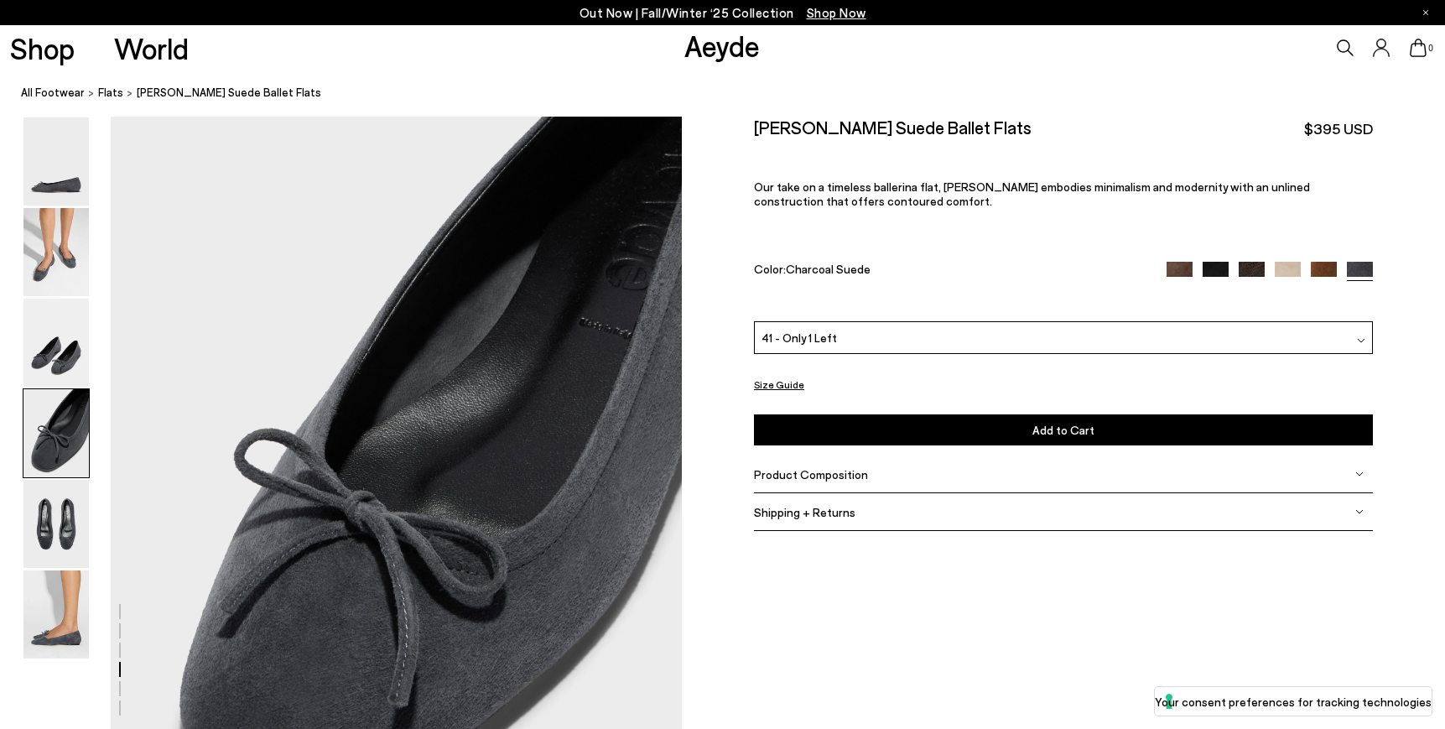
click at [61, 441] on img at bounding box center [55, 433] width 65 height 88
click at [61, 529] on img at bounding box center [55, 524] width 65 height 88
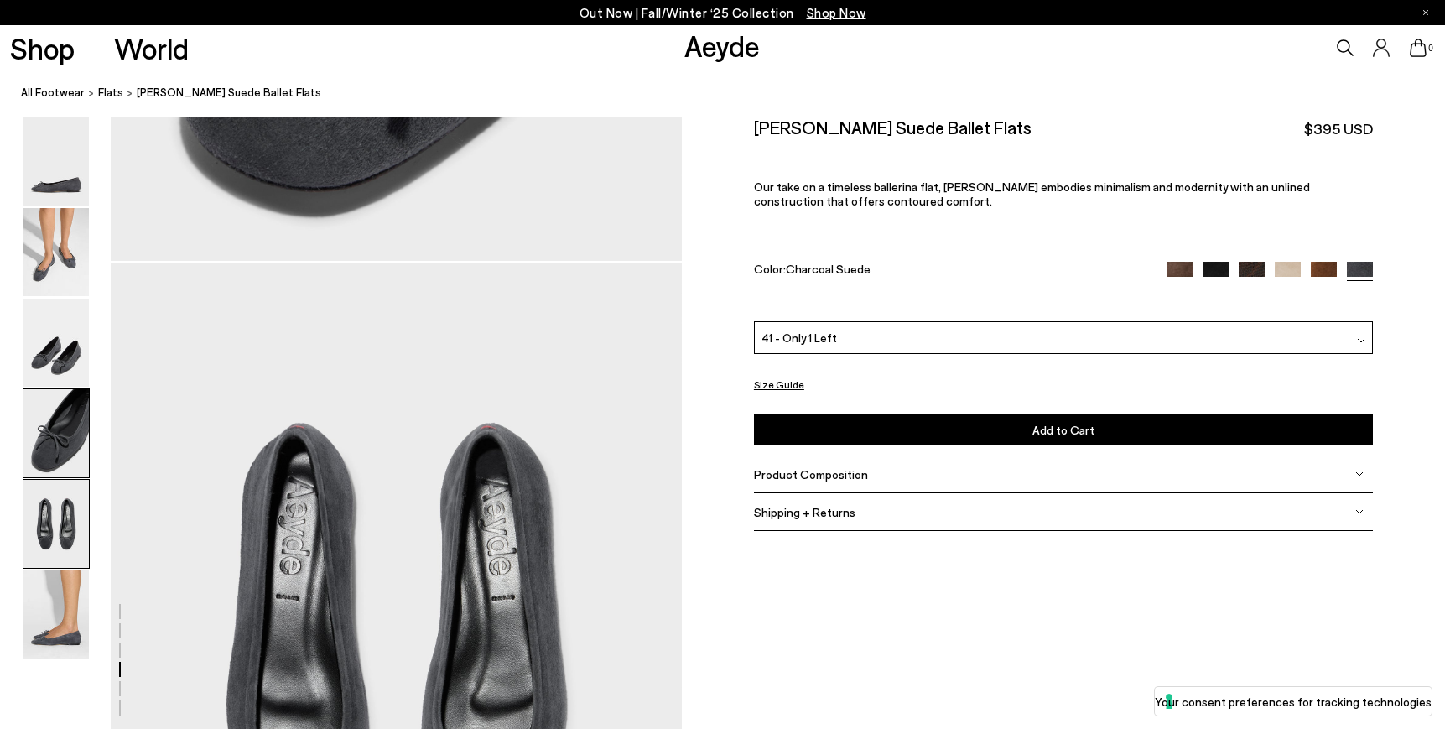
scroll to position [2908, 0]
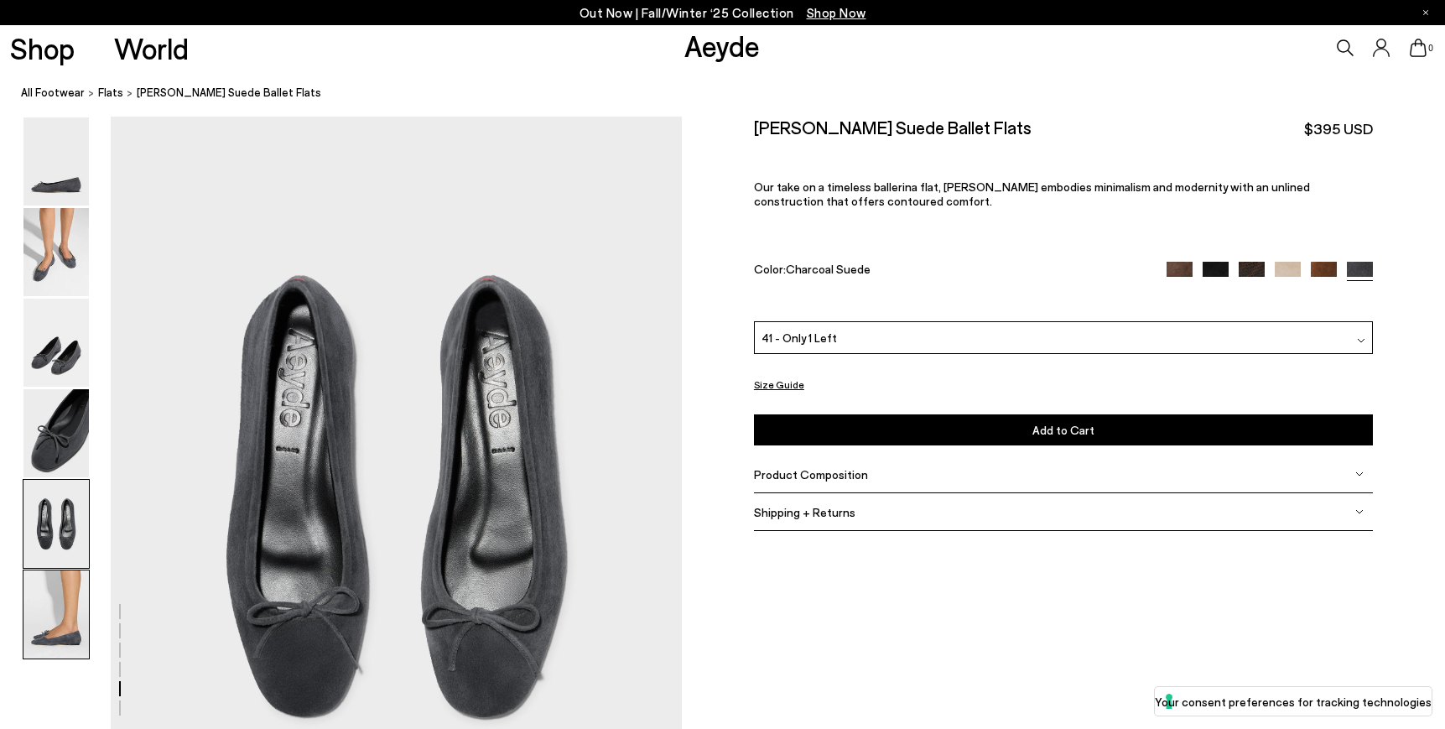
click at [72, 629] on img at bounding box center [55, 614] width 65 height 88
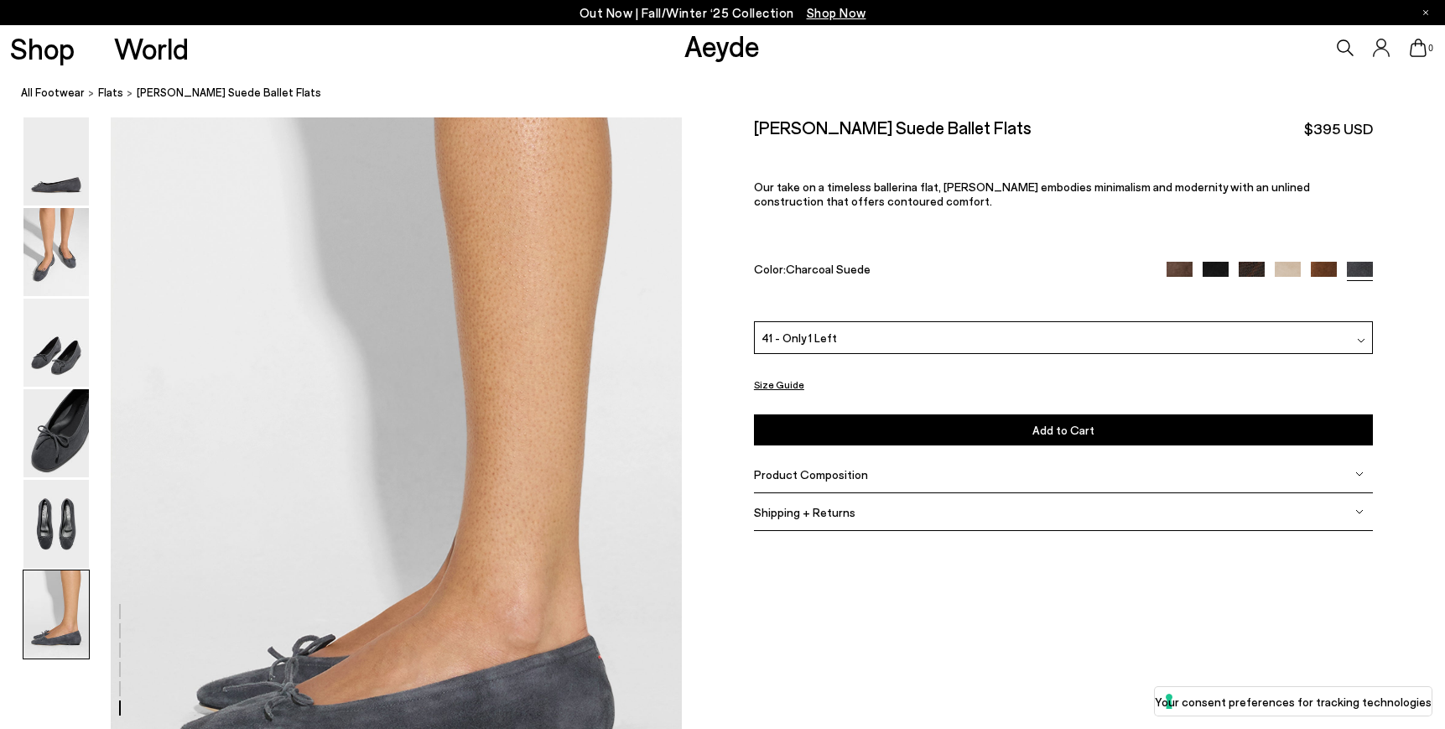
scroll to position [3787, 0]
